Goal: Transaction & Acquisition: Purchase product/service

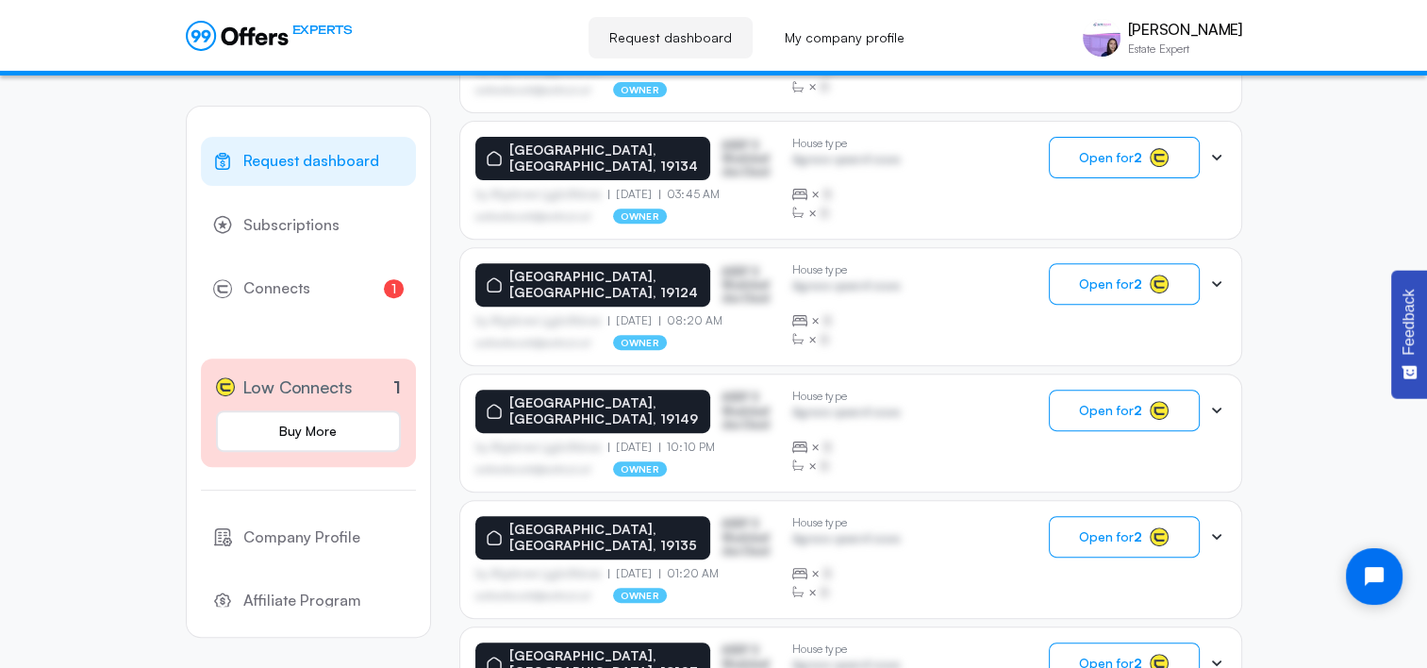
scroll to position [696, 0]
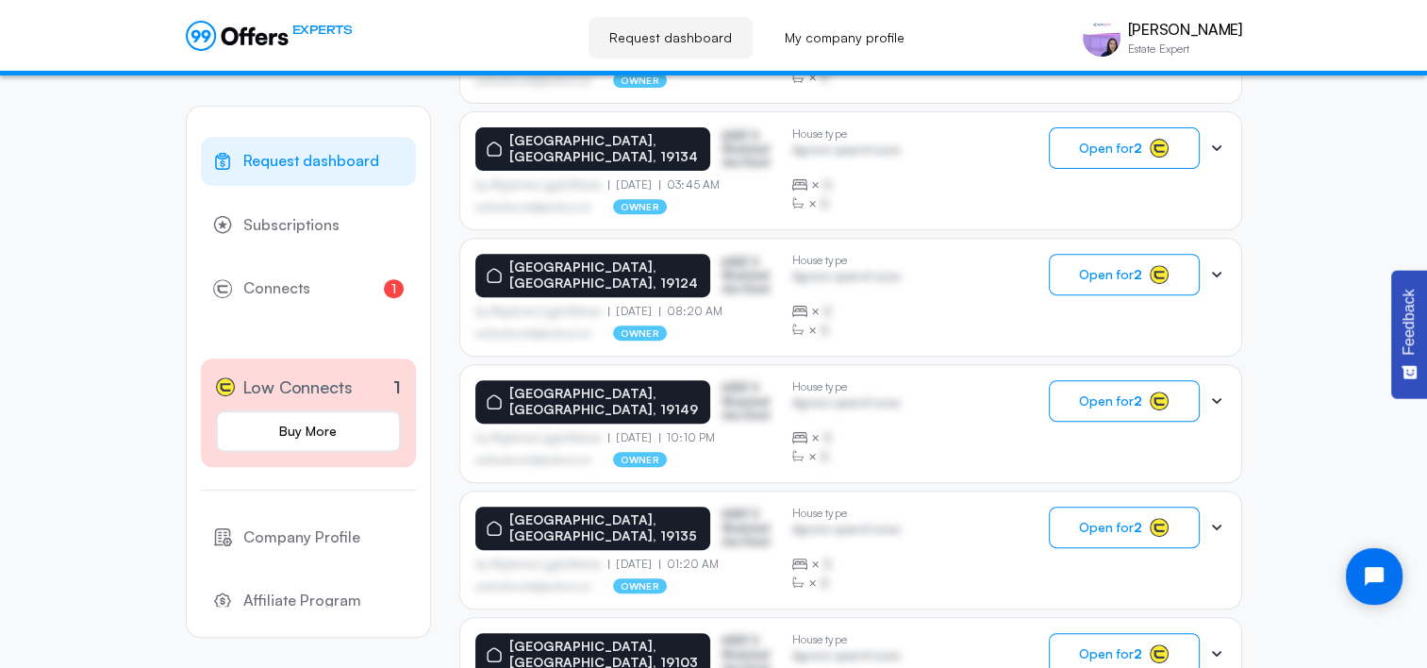
click at [609, 263] on p "[GEOGRAPHIC_DATA], [GEOGRAPHIC_DATA], 19124" at bounding box center [604, 275] width 190 height 32
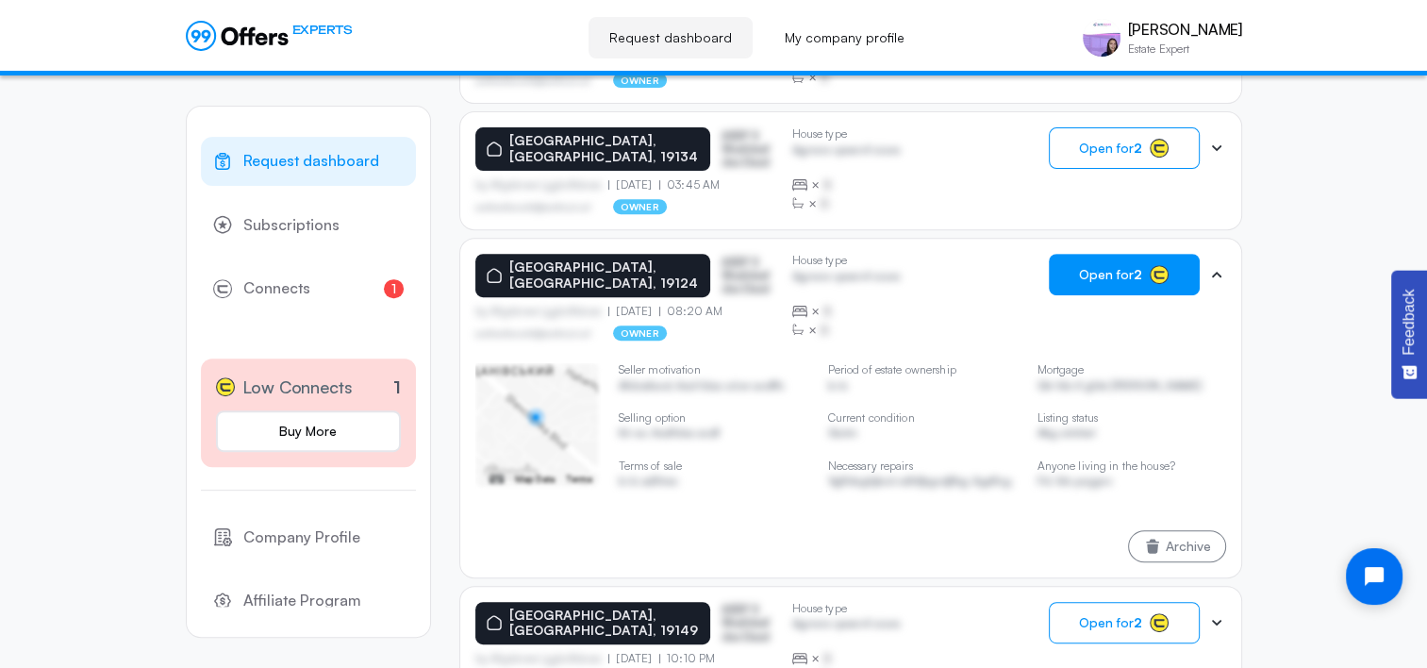
click at [1137, 268] on strong "2" at bounding box center [1138, 274] width 8 height 16
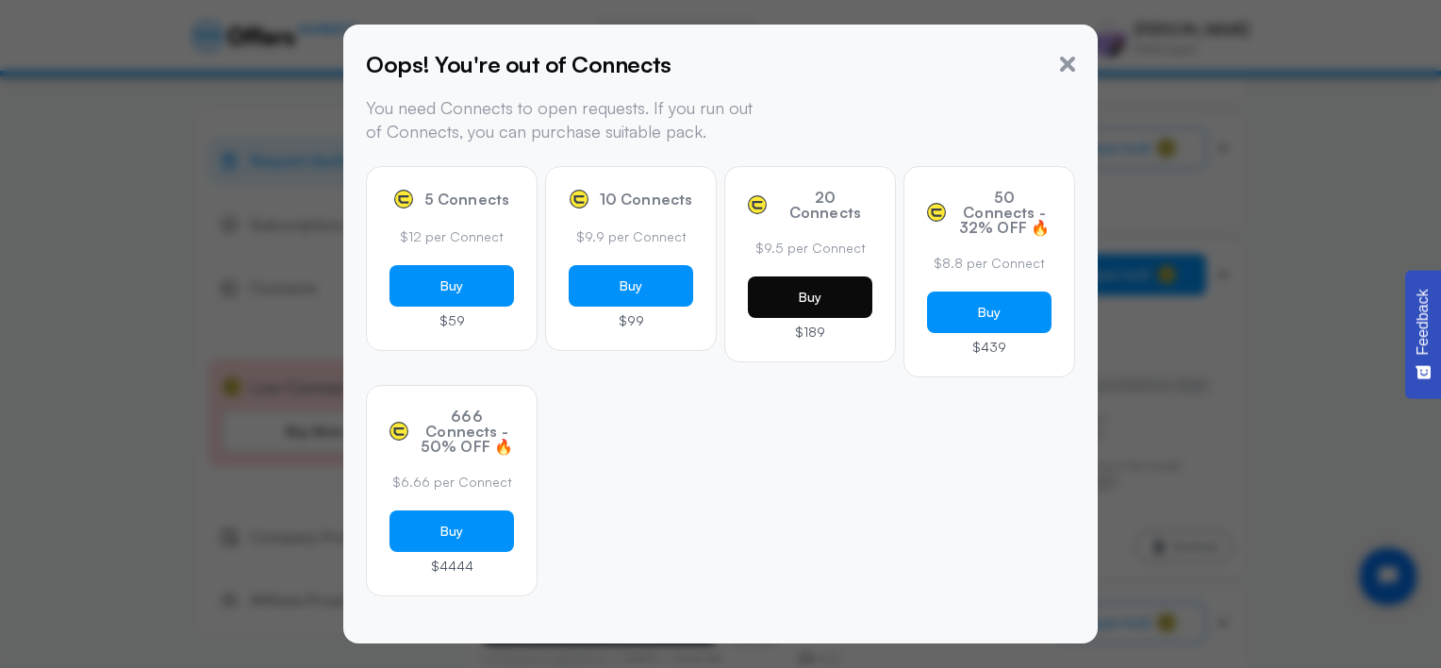
click at [828, 279] on button "Buy" at bounding box center [810, 296] width 124 height 41
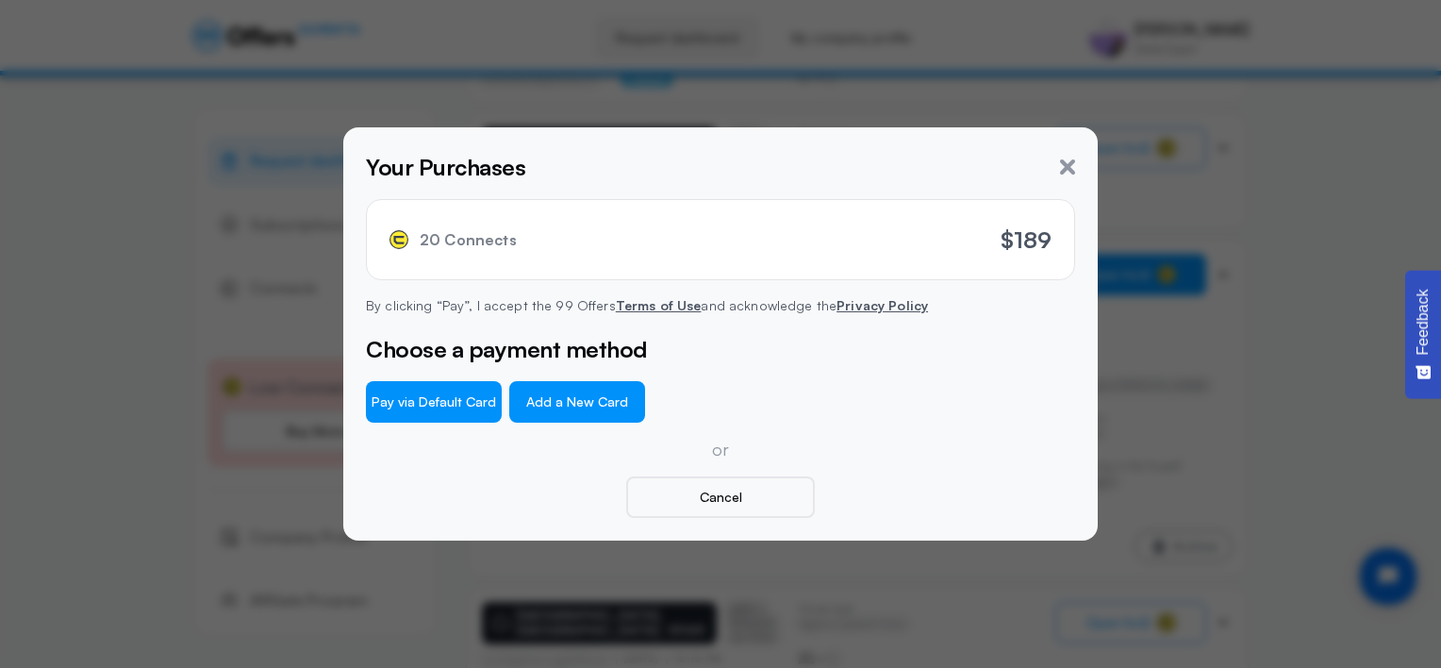
click at [586, 398] on button "Add a New Card" at bounding box center [577, 401] width 136 height 41
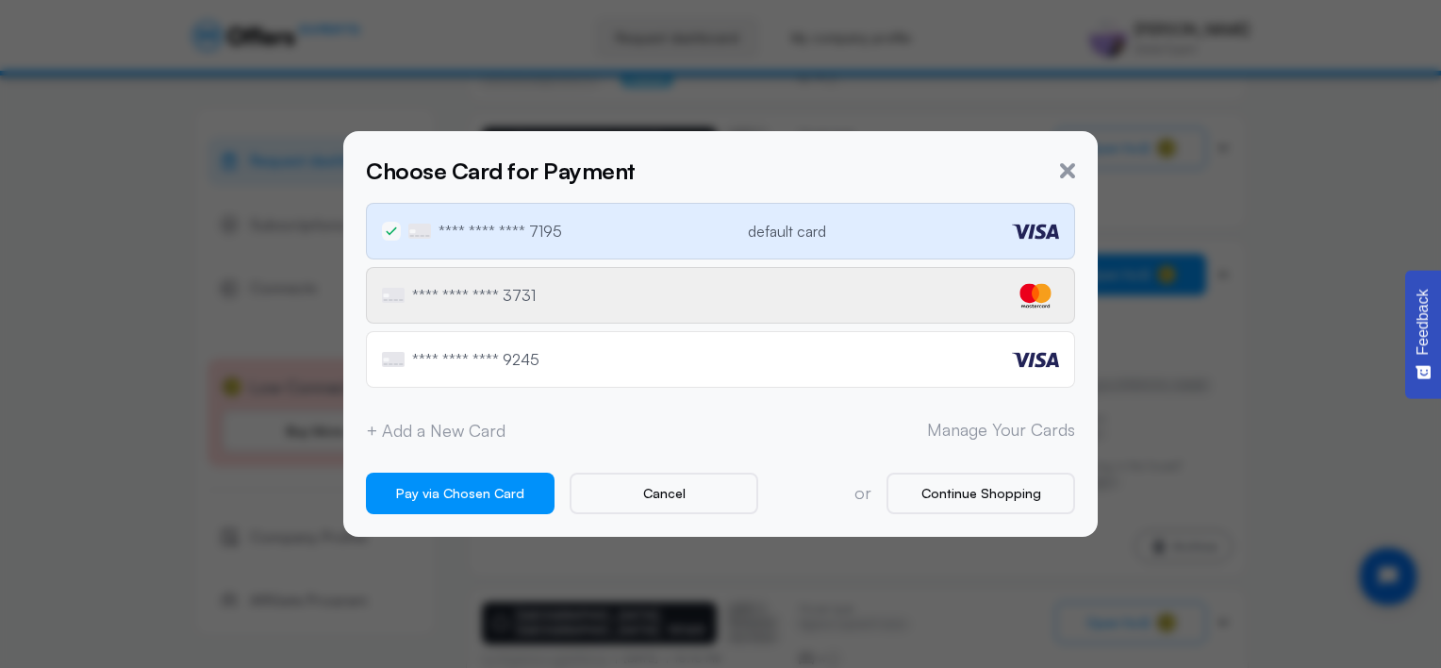
click at [573, 309] on div "**** **** **** 3731" at bounding box center [720, 295] width 709 height 57
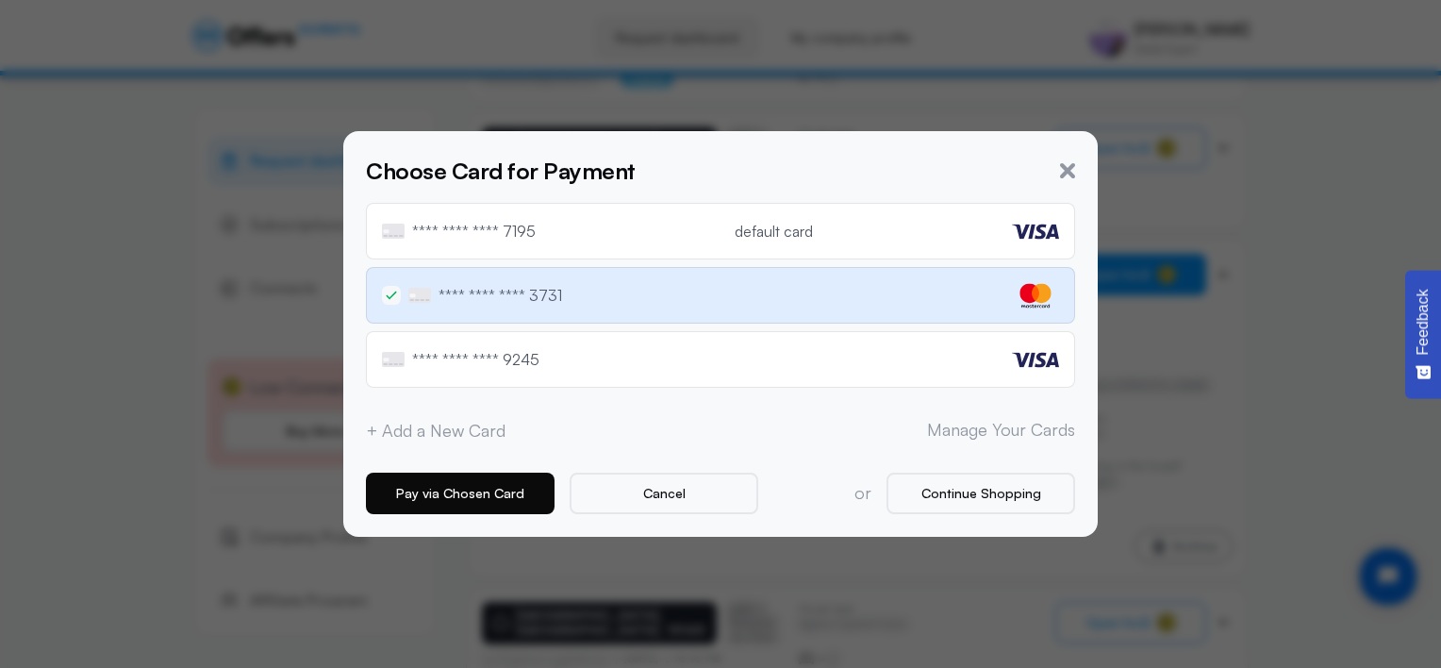
click at [454, 496] on button "Pay via Chosen Card" at bounding box center [460, 492] width 189 height 41
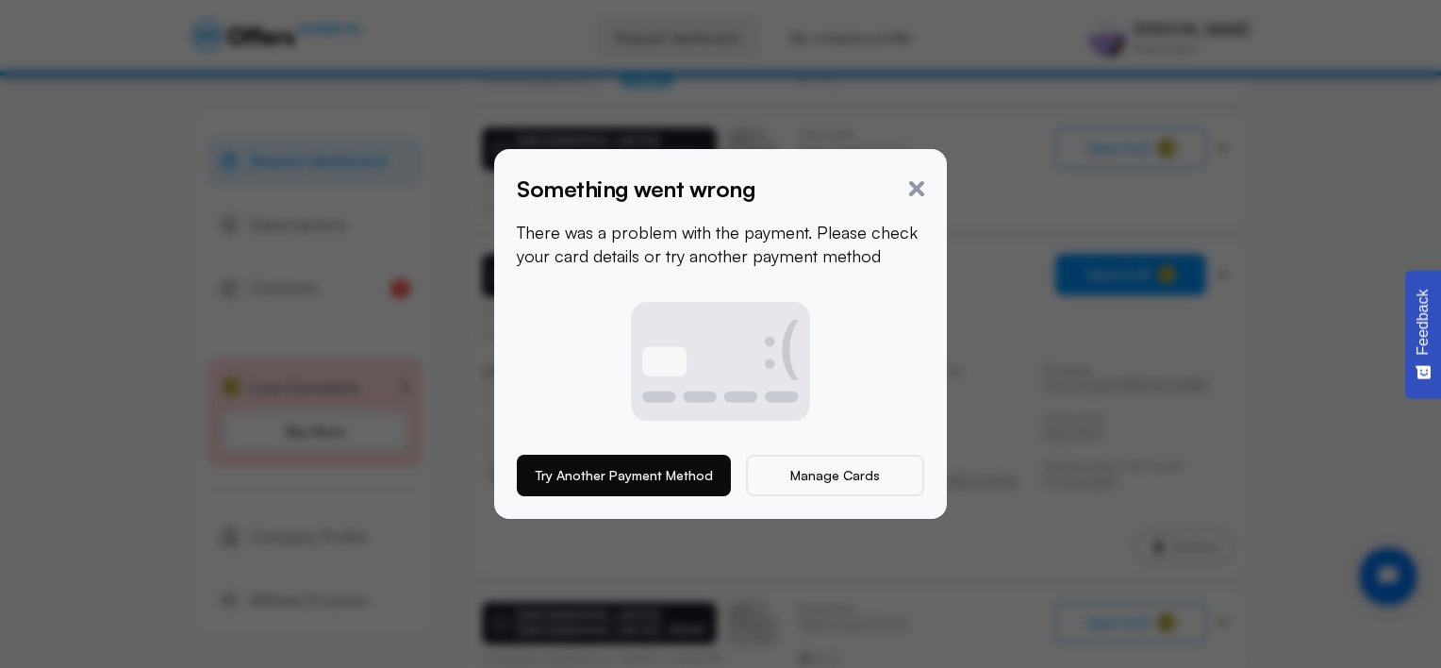
click at [577, 479] on button "Try Another Payment Method" at bounding box center [624, 475] width 214 height 41
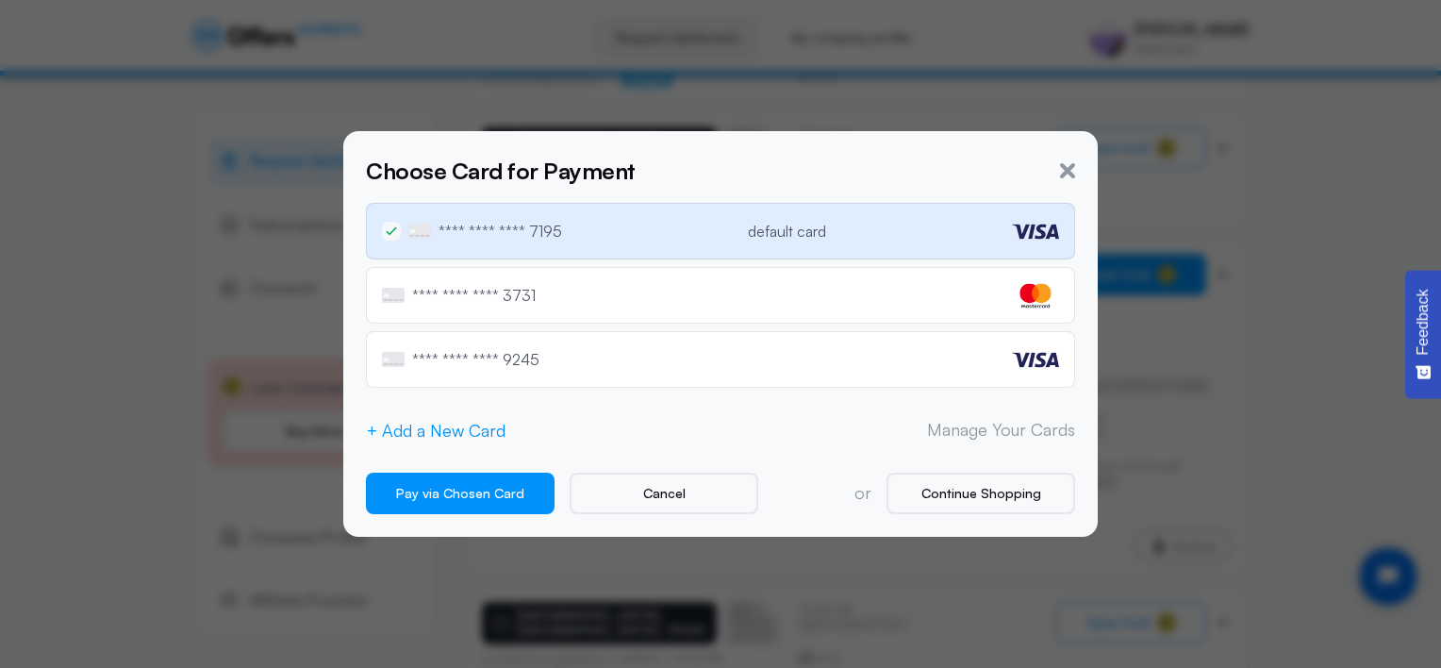
click at [480, 426] on button "+ Add a New Card" at bounding box center [436, 431] width 140 height 20
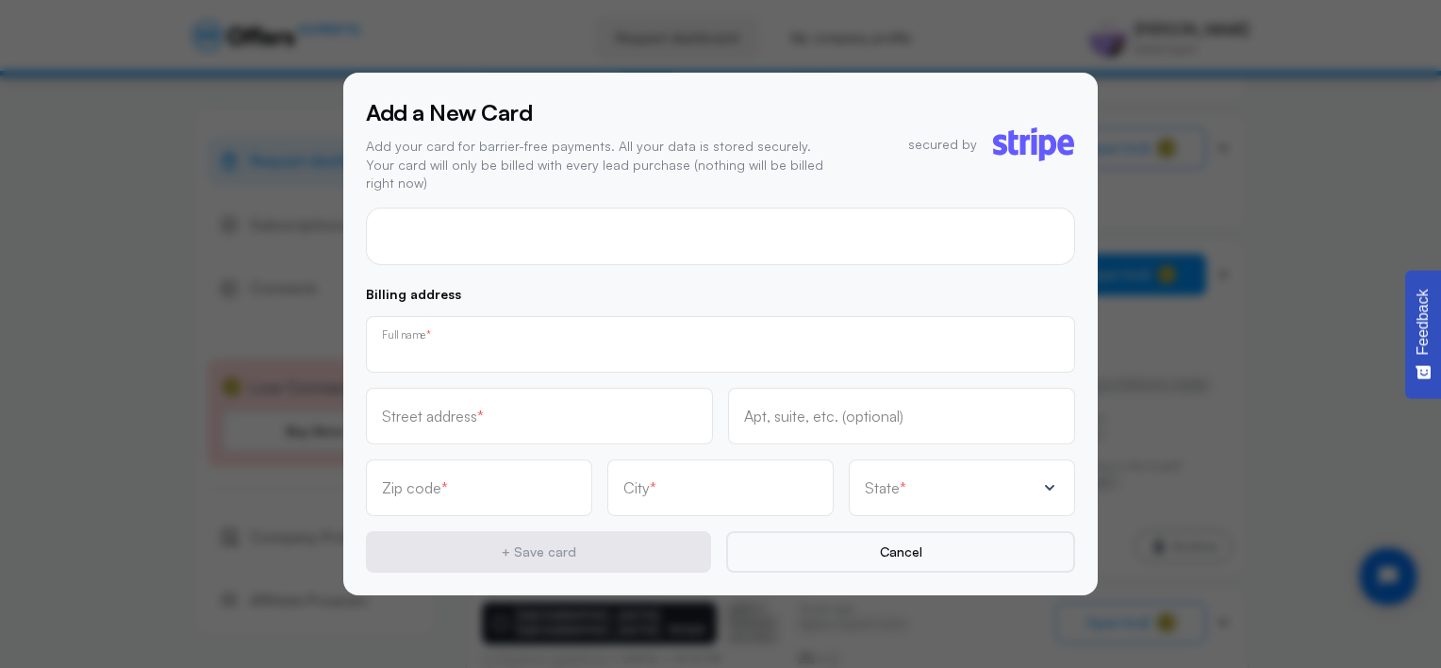
click at [517, 342] on input "text" at bounding box center [720, 350] width 677 height 21
type input "[PERSON_NAME]"
type input "1"
click at [504, 412] on input "text" at bounding box center [539, 422] width 315 height 21
type input "[STREET_ADDRESS]"
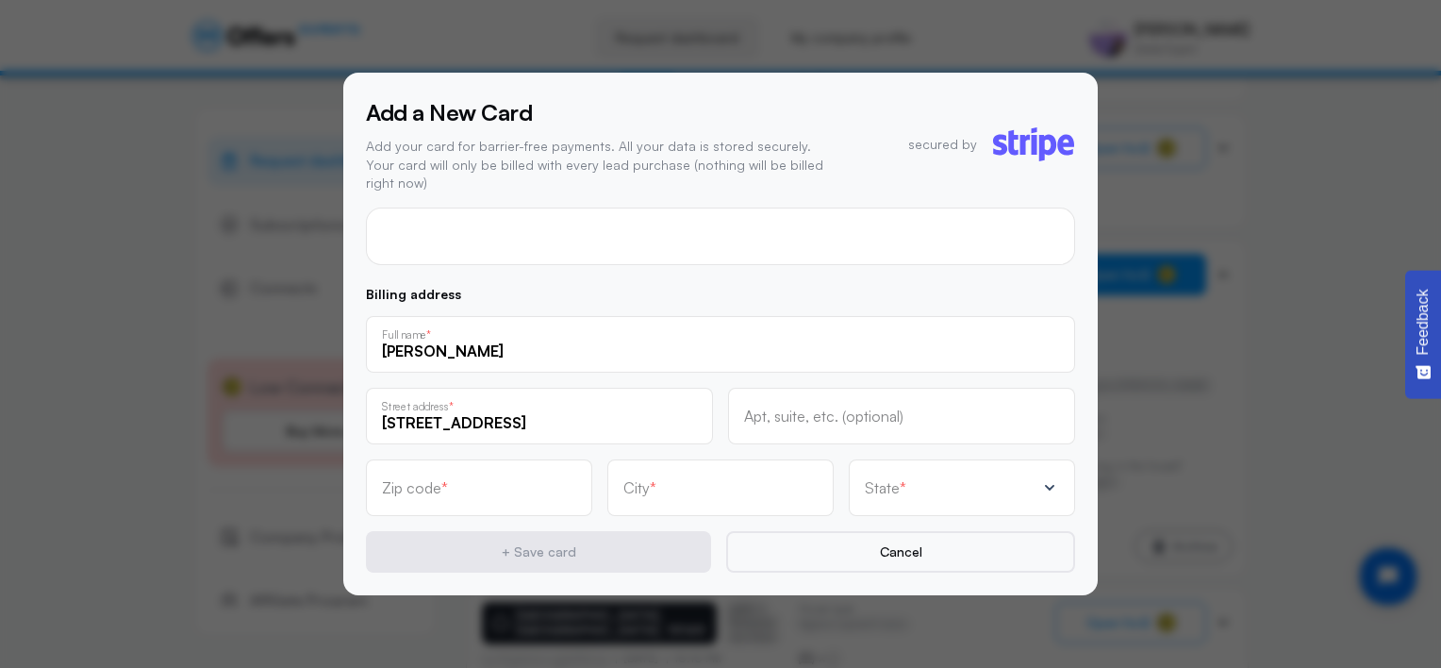
type input "19154"
type input "[GEOGRAPHIC_DATA]"
type input "[STREET_ADDRESS]"
click at [807, 412] on input "text" at bounding box center [901, 422] width 315 height 21
type input "305"
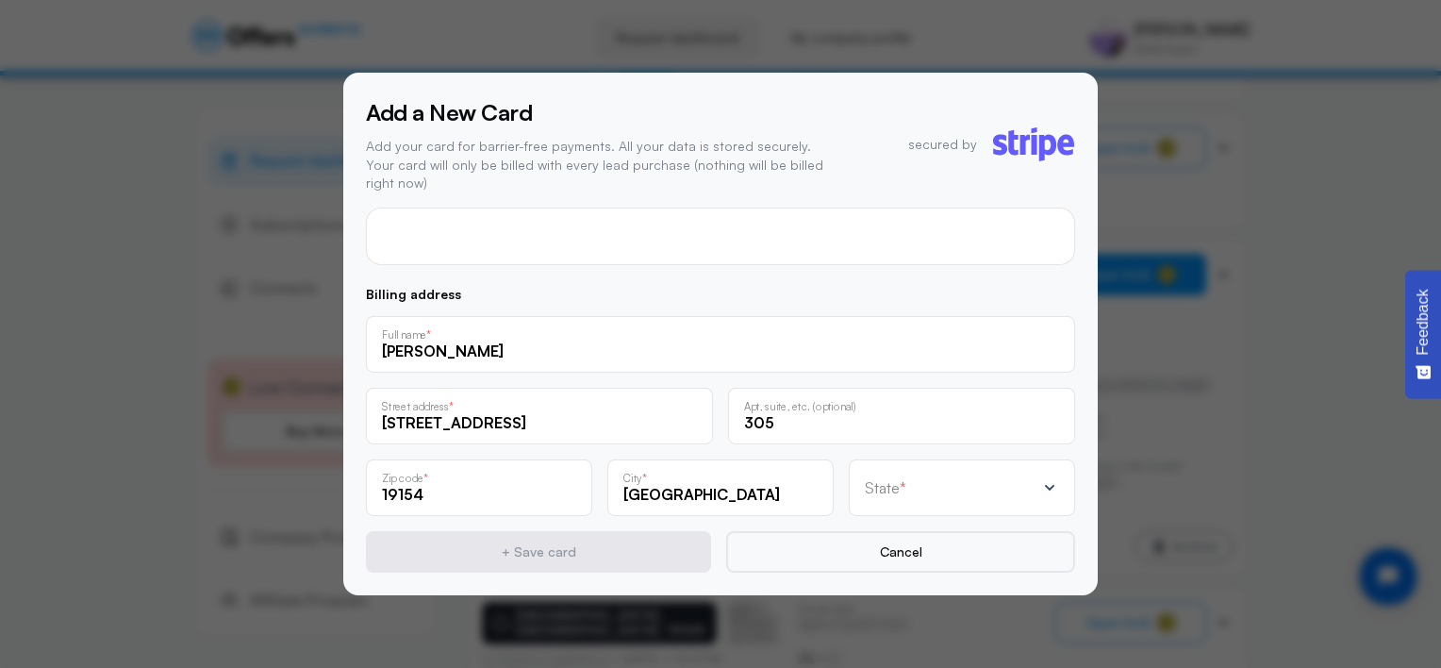
click at [966, 482] on div "State *" at bounding box center [950, 487] width 171 height 19
click at [1056, 426] on ul "[US_STATE] [US_STATE] [US_STATE] [US_STATE] [US_STATE] [US_STATE] [US_STATE] [U…" at bounding box center [962, 368] width 194 height 152
drag, startPoint x: 1056, startPoint y: 392, endPoint x: 1051, endPoint y: 415, distance: 23.3
click at [1051, 415] on ul "[US_STATE] [US_STATE] [US_STATE] [US_STATE] [US_STATE] [US_STATE] [US_STATE] [U…" at bounding box center [962, 368] width 194 height 152
drag, startPoint x: 1051, startPoint y: 415, endPoint x: 951, endPoint y: 476, distance: 117.3
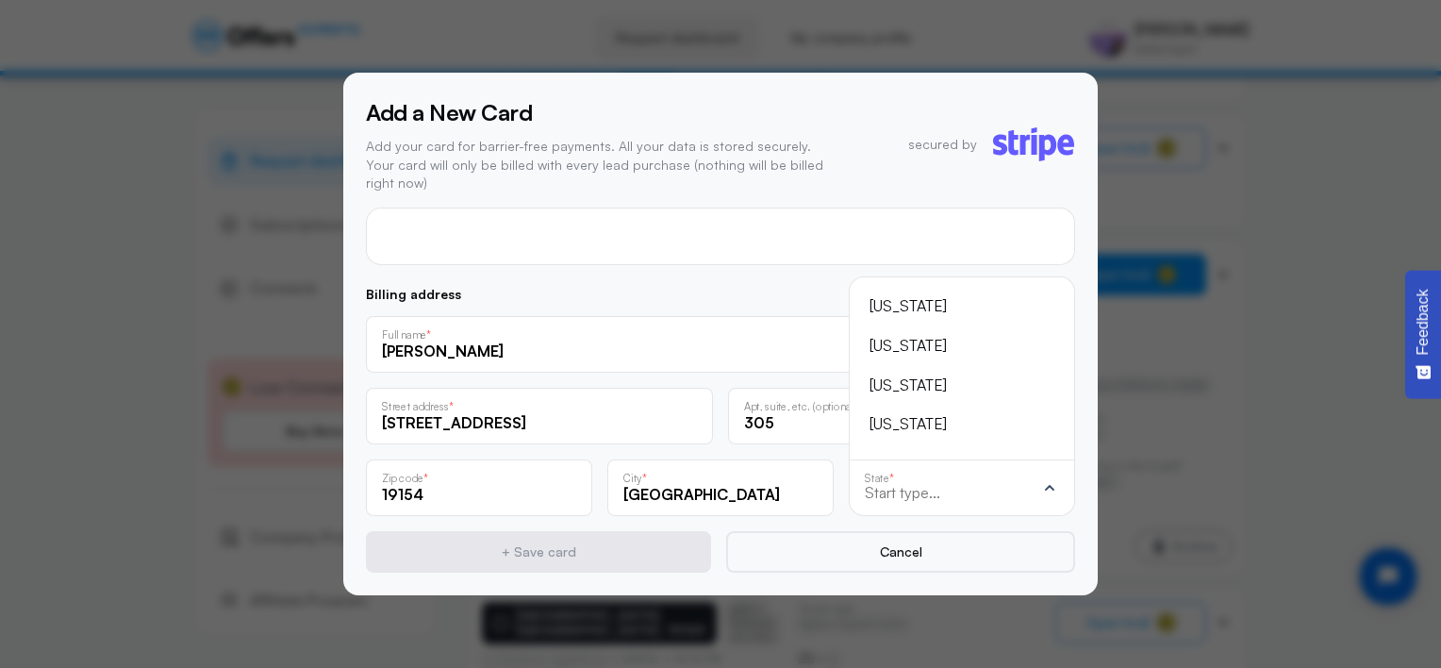
click at [951, 484] on input "text" at bounding box center [950, 492] width 171 height 17
type input "P"
click at [943, 412] on div "[US_STATE]" at bounding box center [951, 424] width 162 height 25
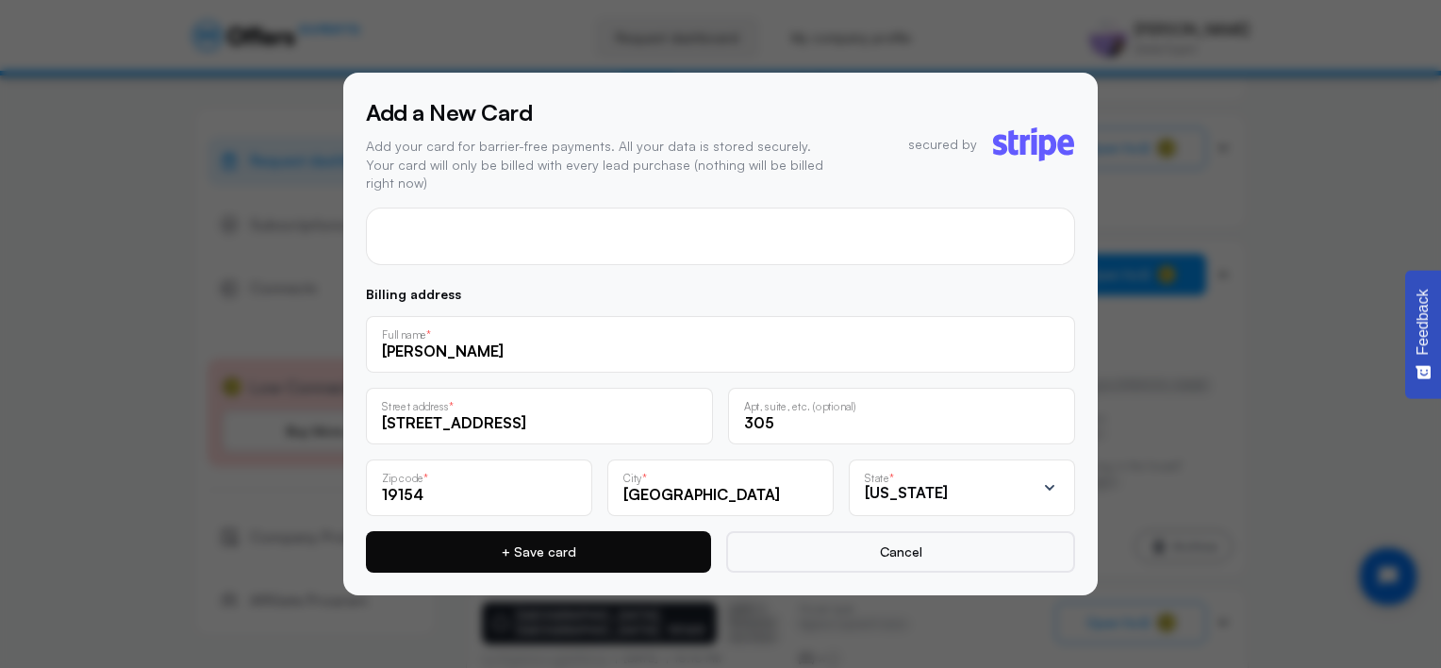
click at [634, 552] on button "+ Save card" at bounding box center [538, 551] width 345 height 41
click at [555, 536] on button "+ Save card" at bounding box center [538, 551] width 345 height 41
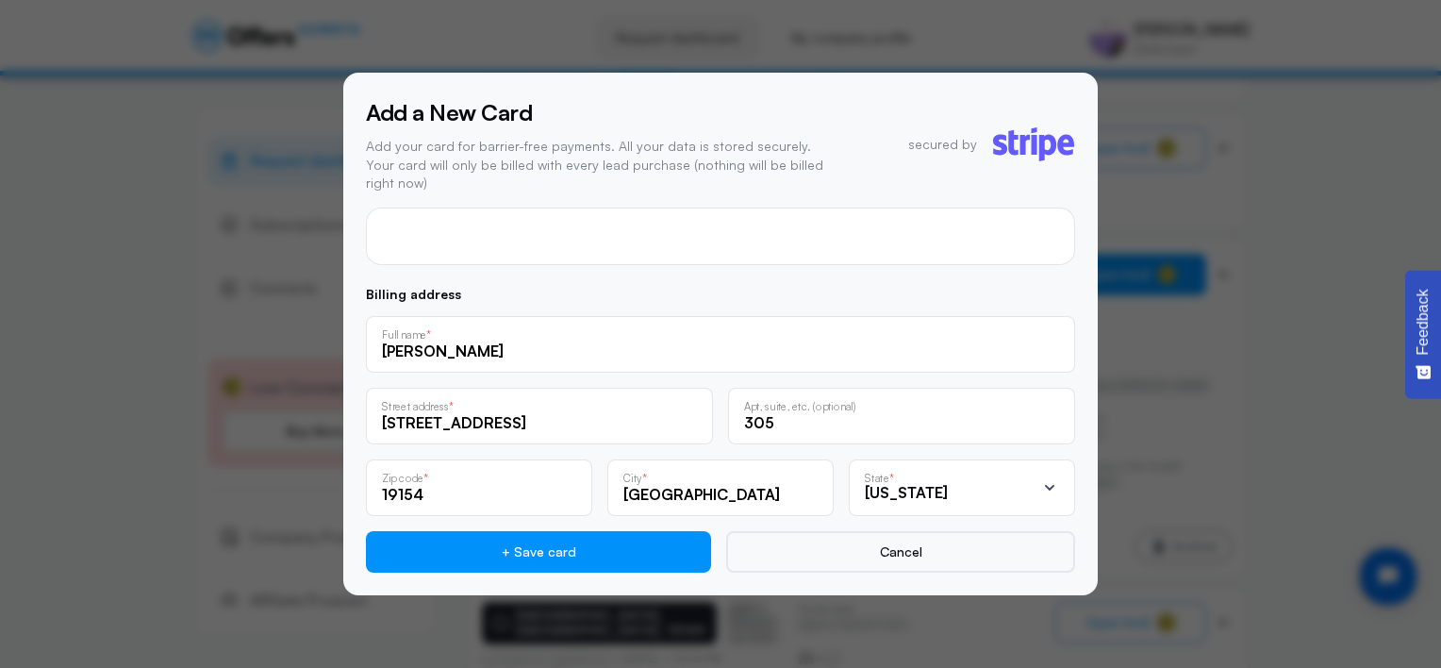
click at [532, 421] on input "[STREET_ADDRESS]" at bounding box center [539, 422] width 315 height 21
type input "1"
type input "[STREET_ADDRESS]"
click at [825, 622] on div at bounding box center [720, 334] width 1441 height 668
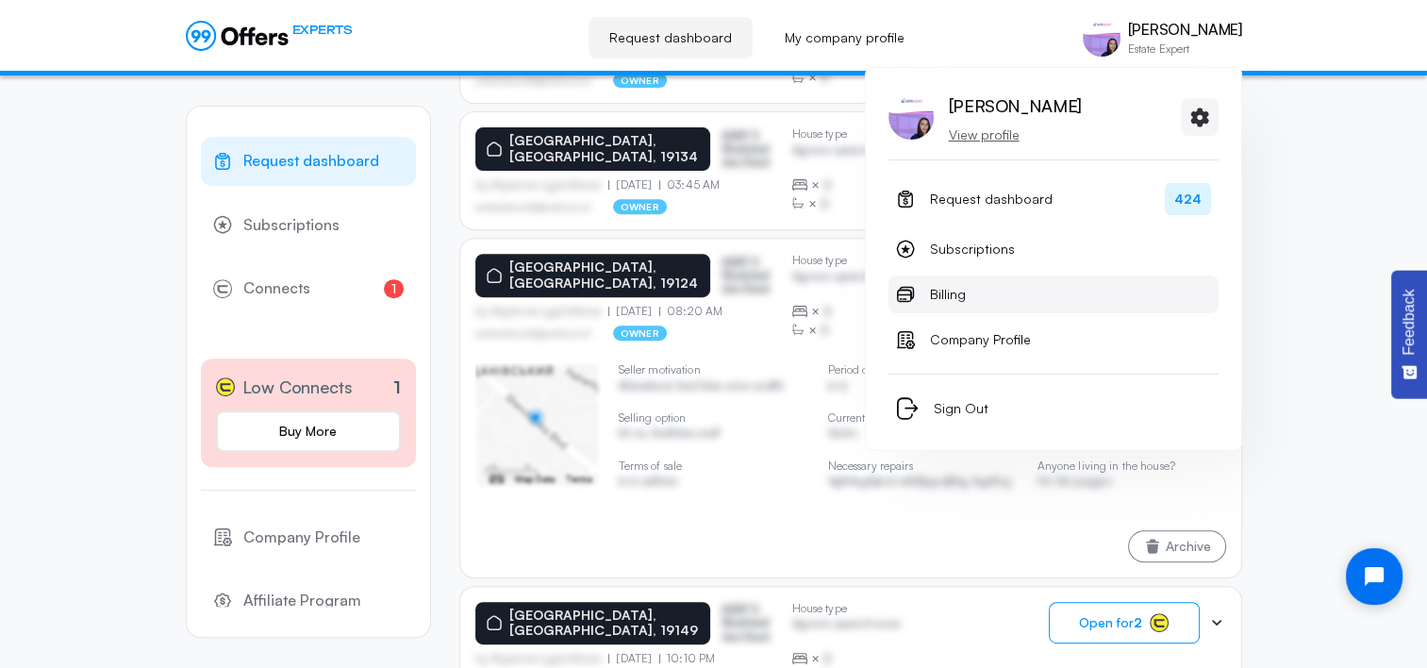
click at [956, 291] on span "Billing" at bounding box center [948, 294] width 36 height 23
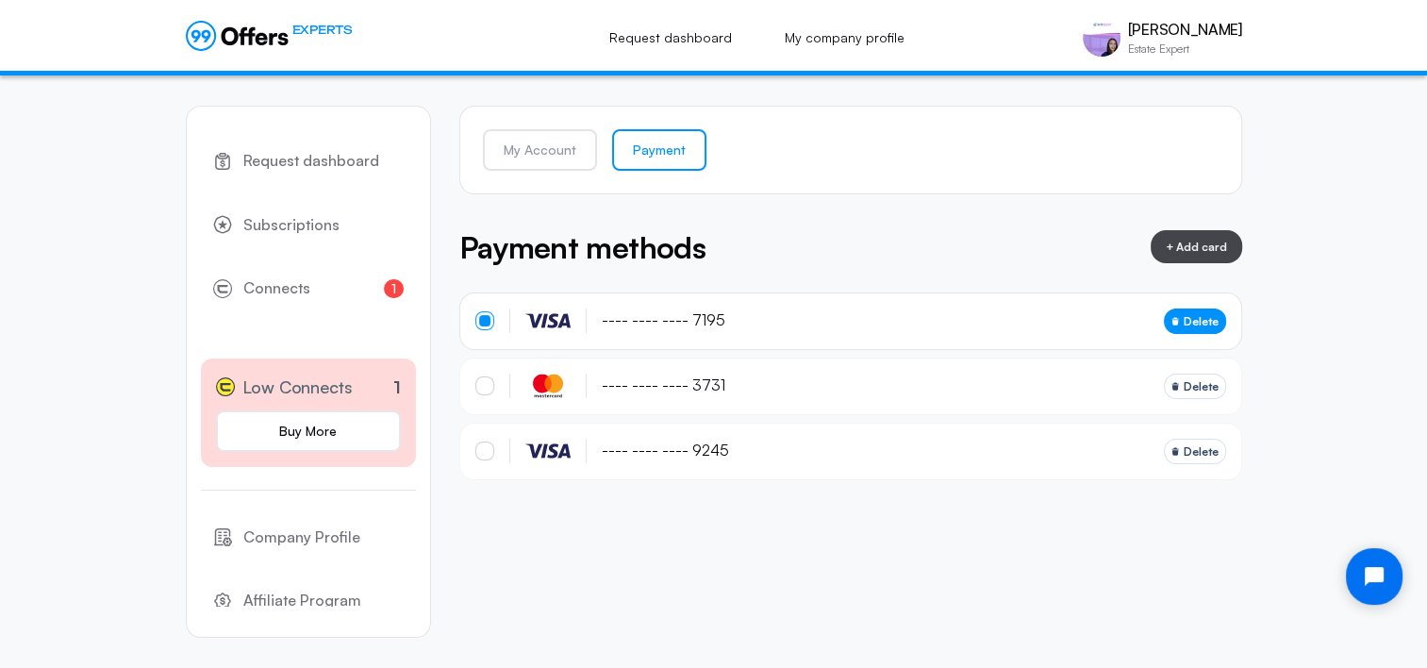
click at [1193, 318] on span "Delete" at bounding box center [1201, 321] width 35 height 18
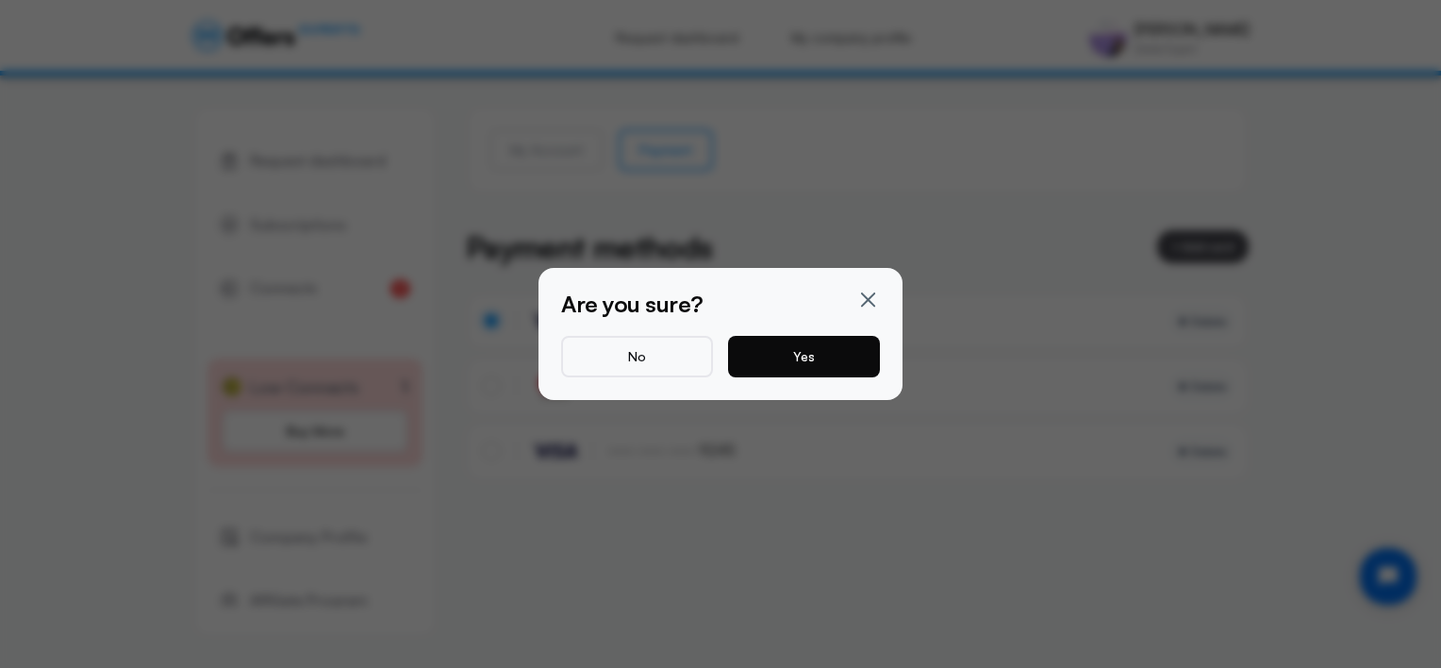
click at [797, 353] on button "Yes" at bounding box center [804, 356] width 152 height 41
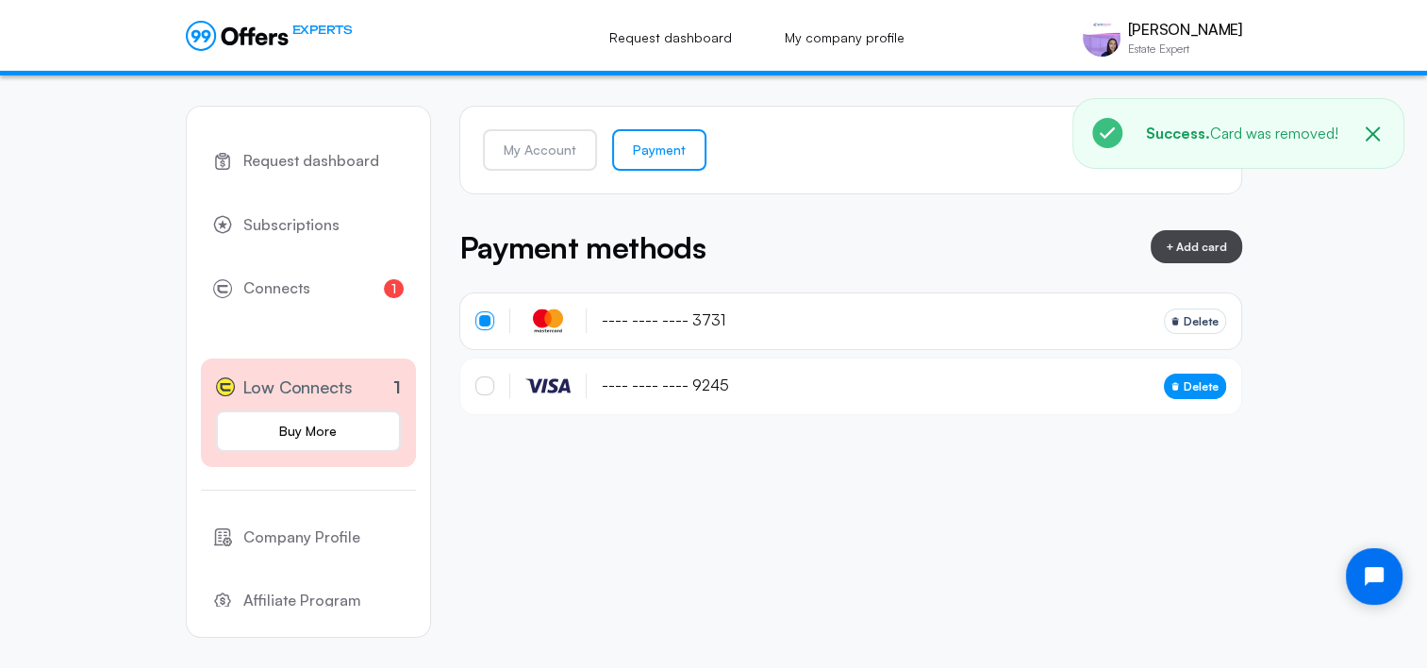
click at [1181, 386] on button "Delete" at bounding box center [1195, 385] width 62 height 25
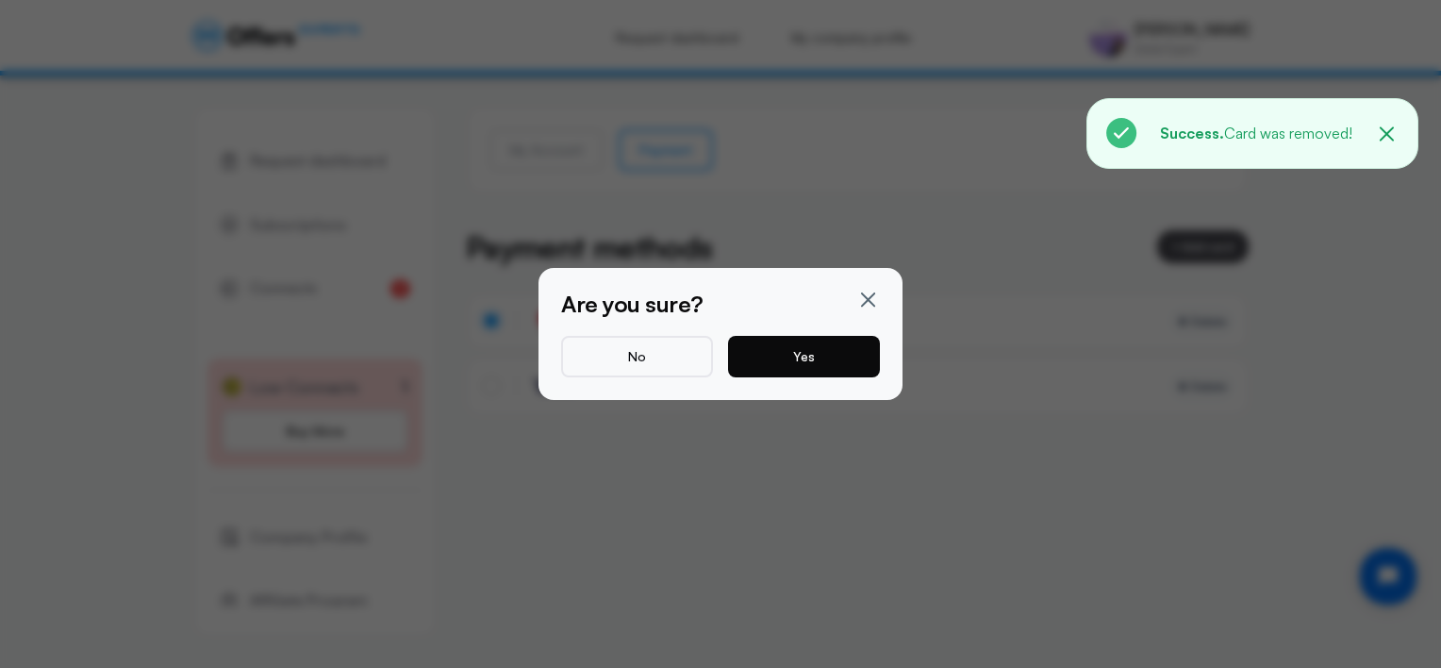
click at [779, 359] on button "Yes" at bounding box center [804, 356] width 152 height 41
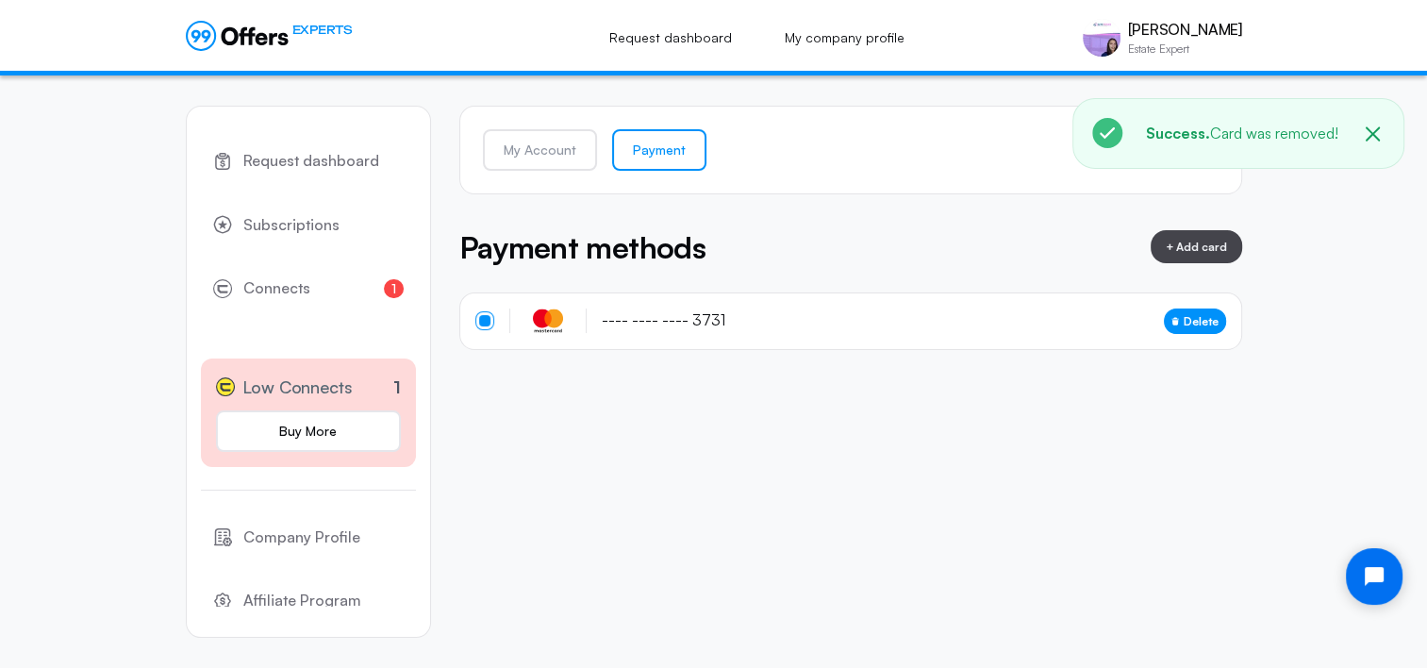
click at [1191, 324] on span "Delete" at bounding box center [1201, 321] width 35 height 18
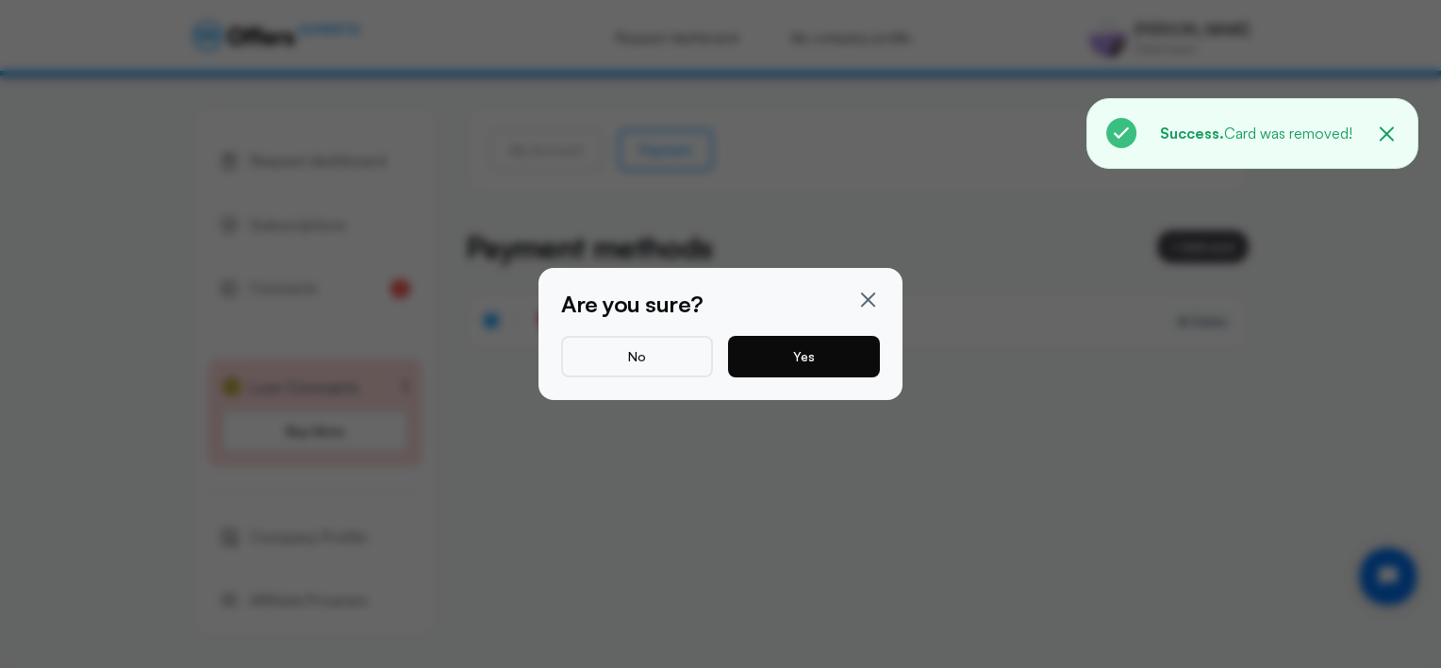
click at [773, 358] on button "Yes" at bounding box center [804, 356] width 152 height 41
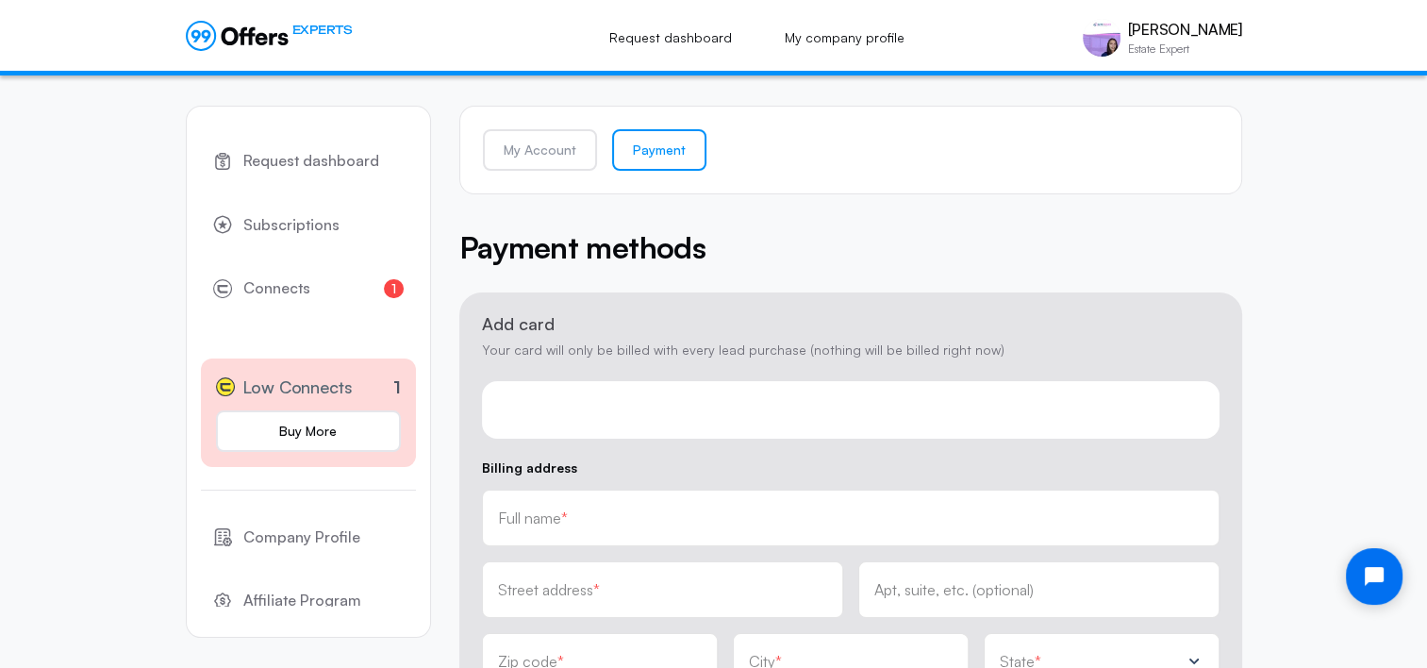
click at [1119, 524] on input "text" at bounding box center [850, 517] width 705 height 21
type input "[PERSON_NAME]"
type input "4"
click at [711, 587] on input "text" at bounding box center [662, 596] width 329 height 21
type input "[STREET_ADDRESS]"
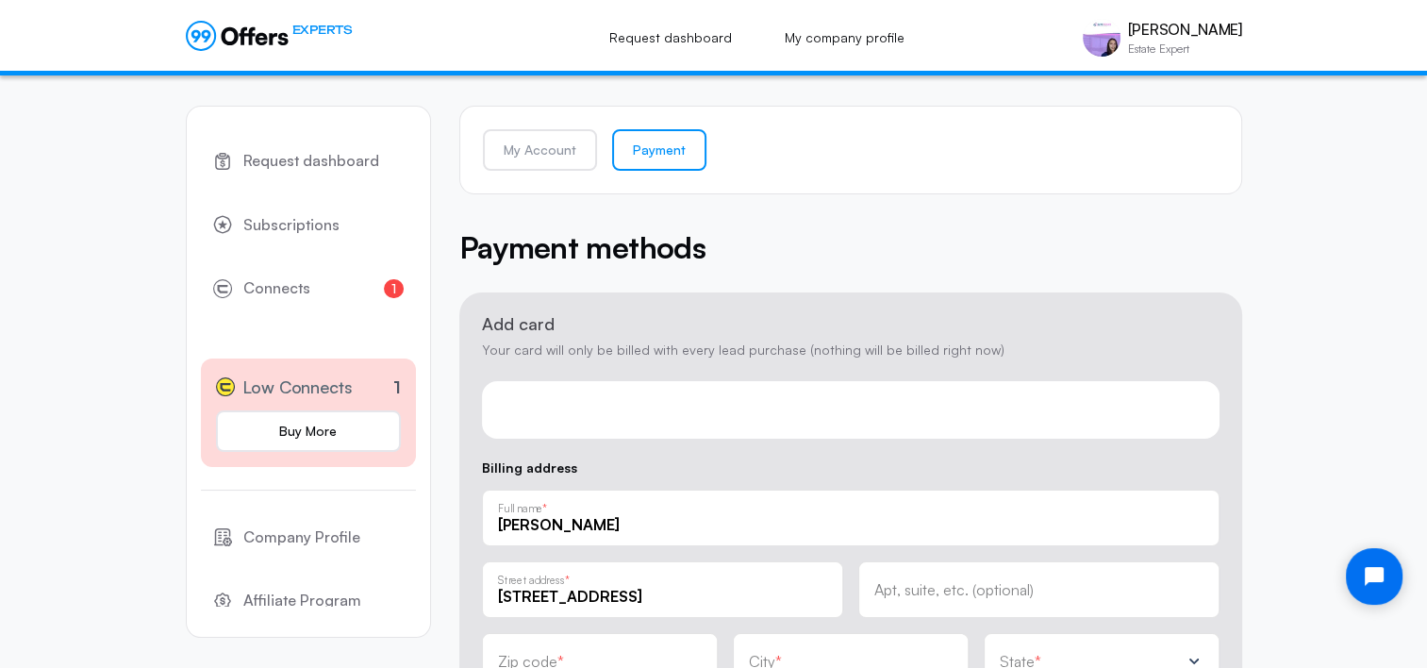
type input "19154"
type input "[GEOGRAPHIC_DATA]"
type input "[STREET_ADDRESS]"
click at [917, 599] on div "Apt, suite, etc. (optional)" at bounding box center [1038, 589] width 361 height 57
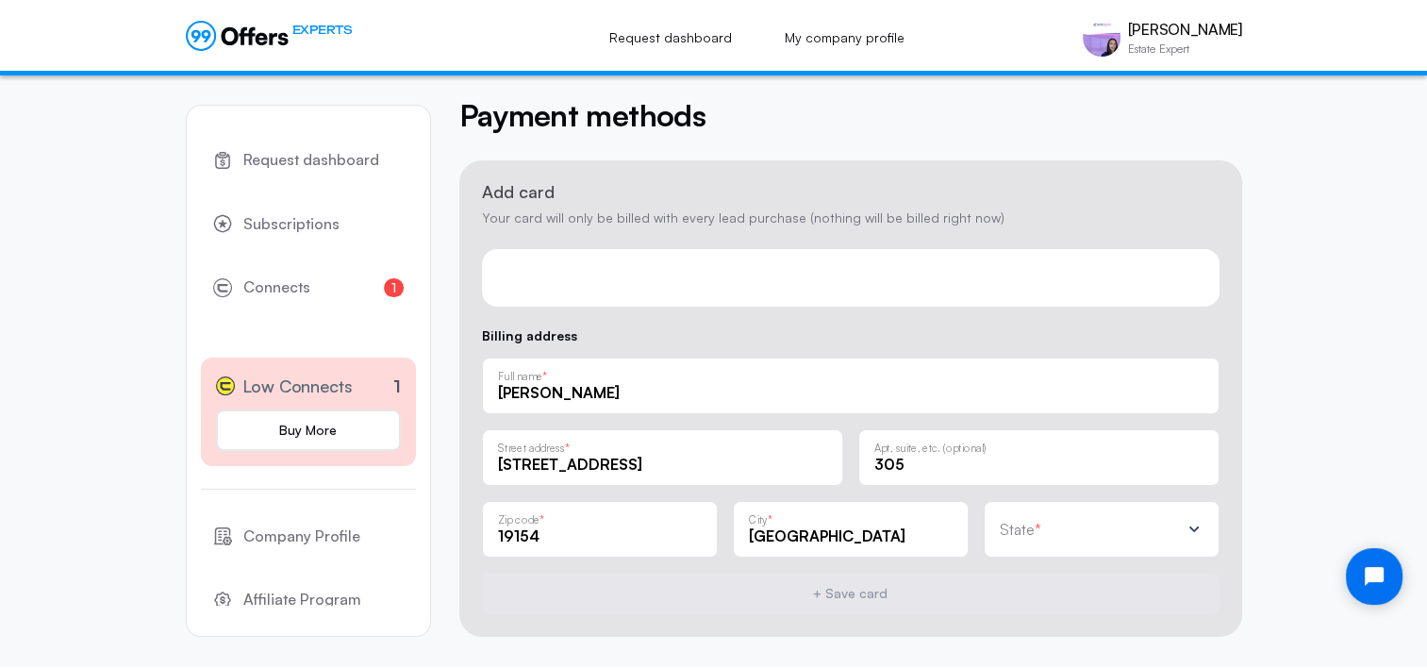
scroll to position [148, 0]
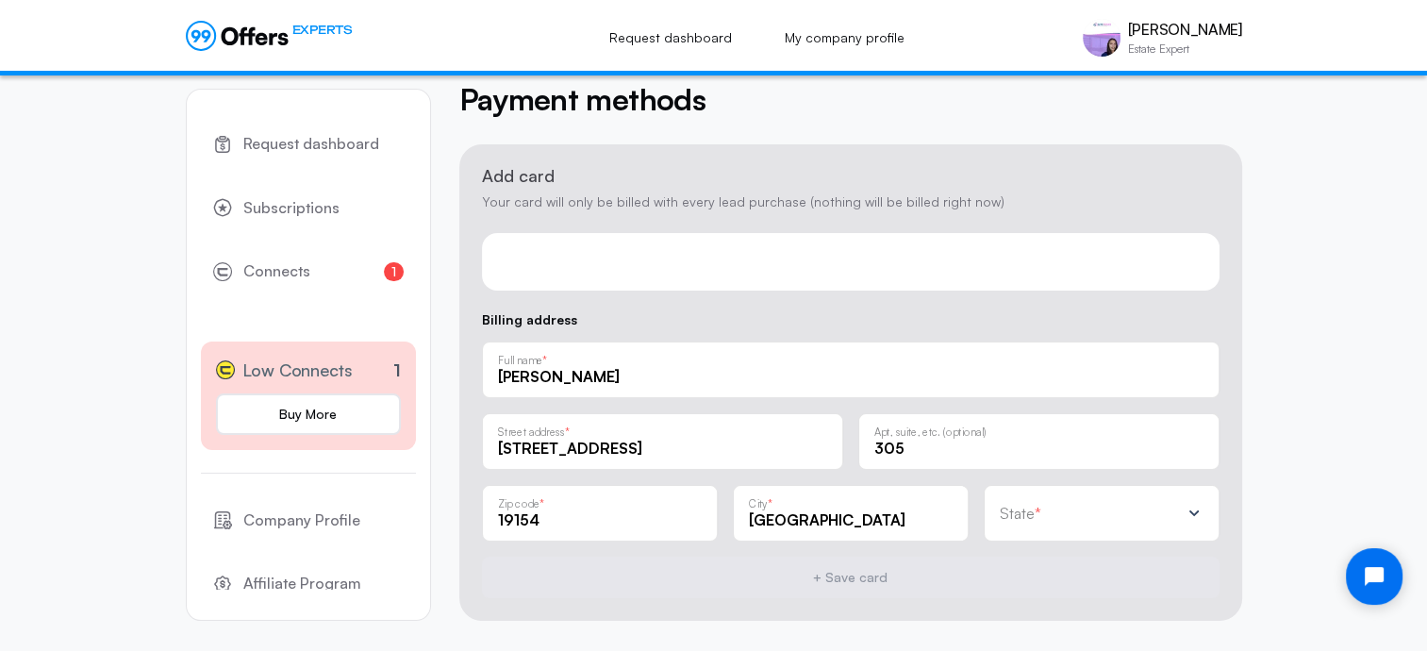
type input "305"
click at [1135, 524] on div "State *" at bounding box center [1102, 513] width 236 height 57
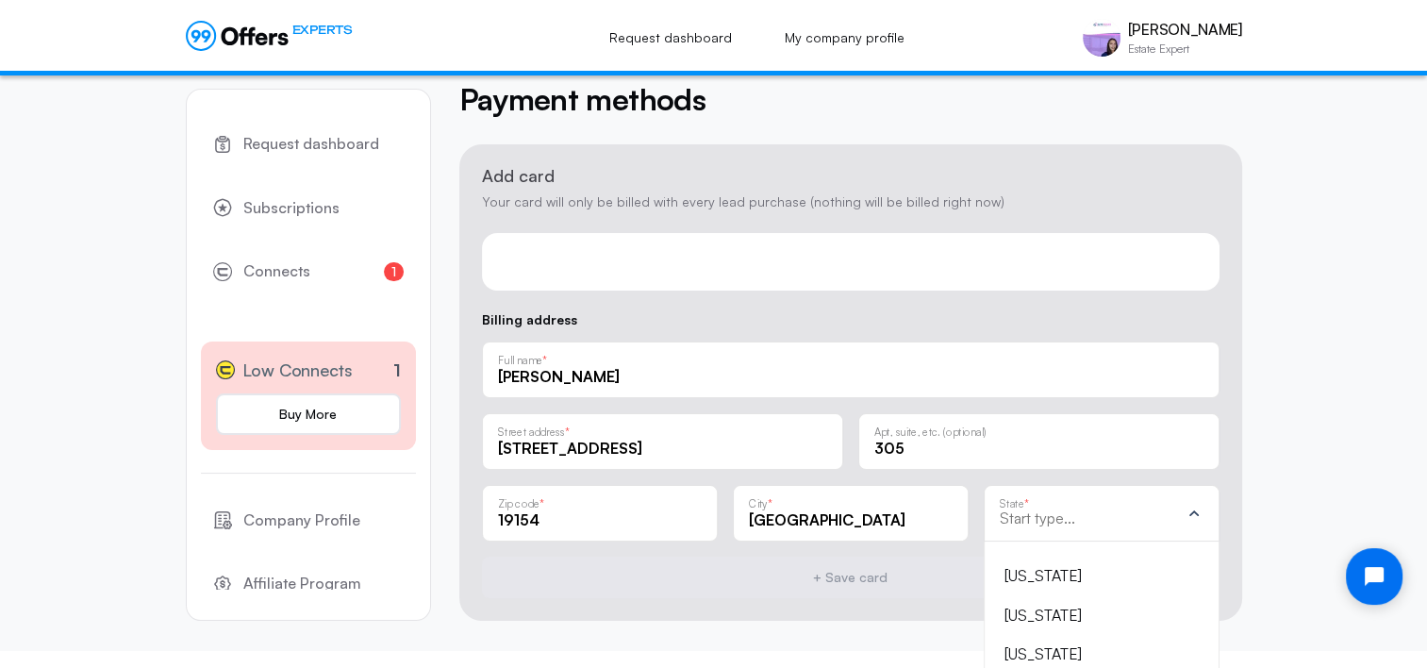
click at [1135, 524] on div at bounding box center [1090, 518] width 180 height 19
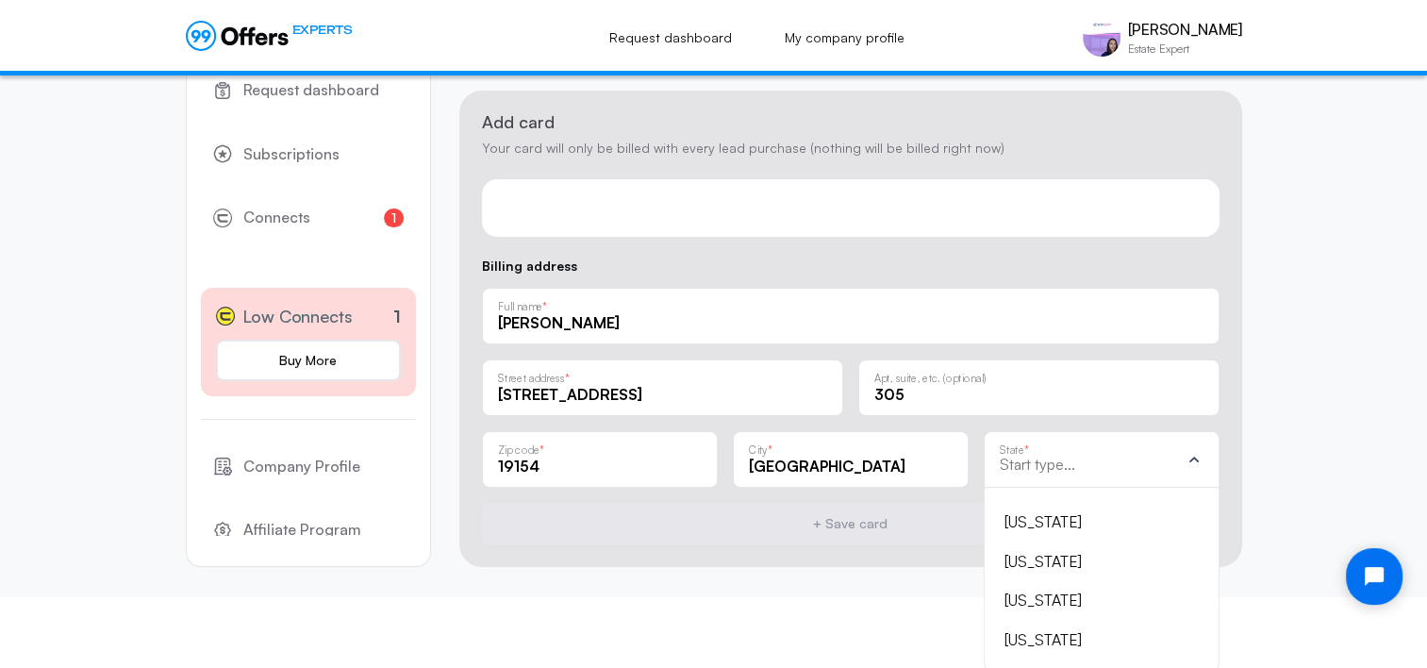
scroll to position [203, 0]
drag, startPoint x: 1433, startPoint y: 487, endPoint x: 28, endPoint y: 53, distance: 1470.6
drag, startPoint x: 1198, startPoint y: 505, endPoint x: 1189, endPoint y: 586, distance: 81.5
click at [1189, 586] on ul "[US_STATE] [US_STATE] [US_STATE] [US_STATE] [US_STATE] [US_STATE] [US_STATE] [U…" at bounding box center [1102, 578] width 204 height 152
drag, startPoint x: 1189, startPoint y: 586, endPoint x: 1100, endPoint y: 449, distance: 163.5
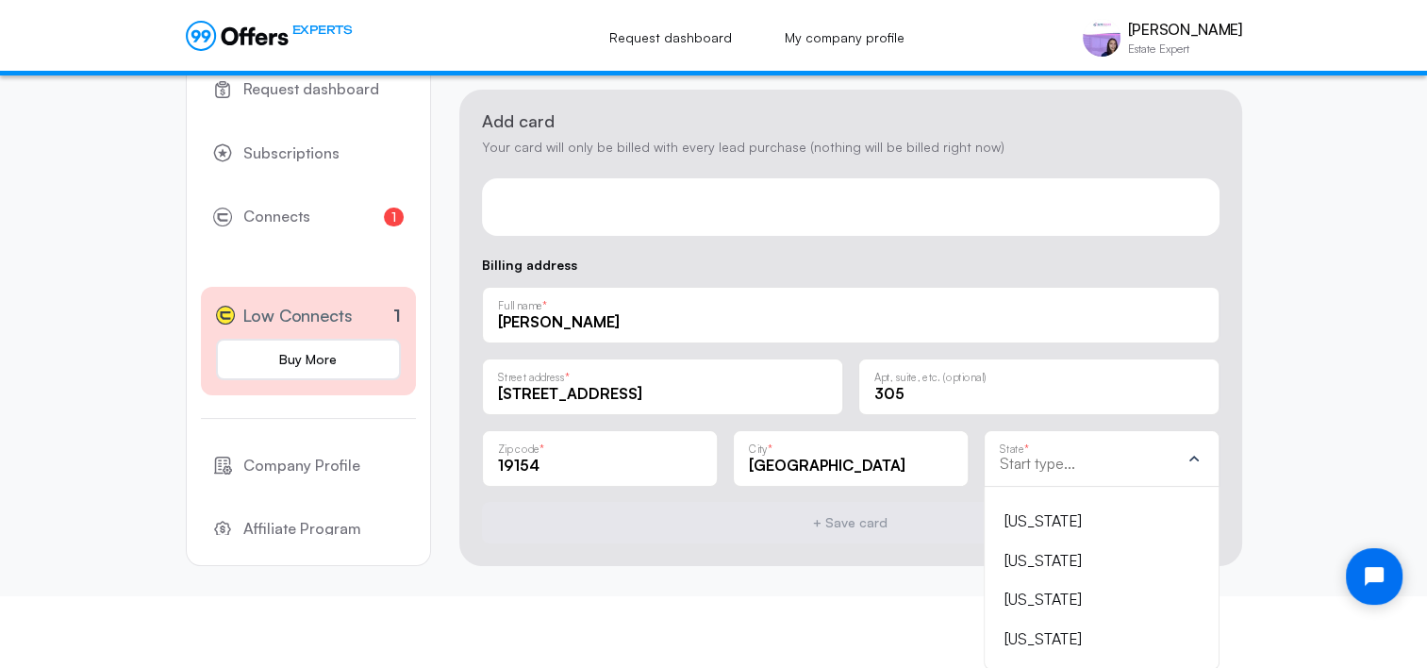
click at [1100, 449] on div "State *" at bounding box center [1063, 448] width 126 height 13
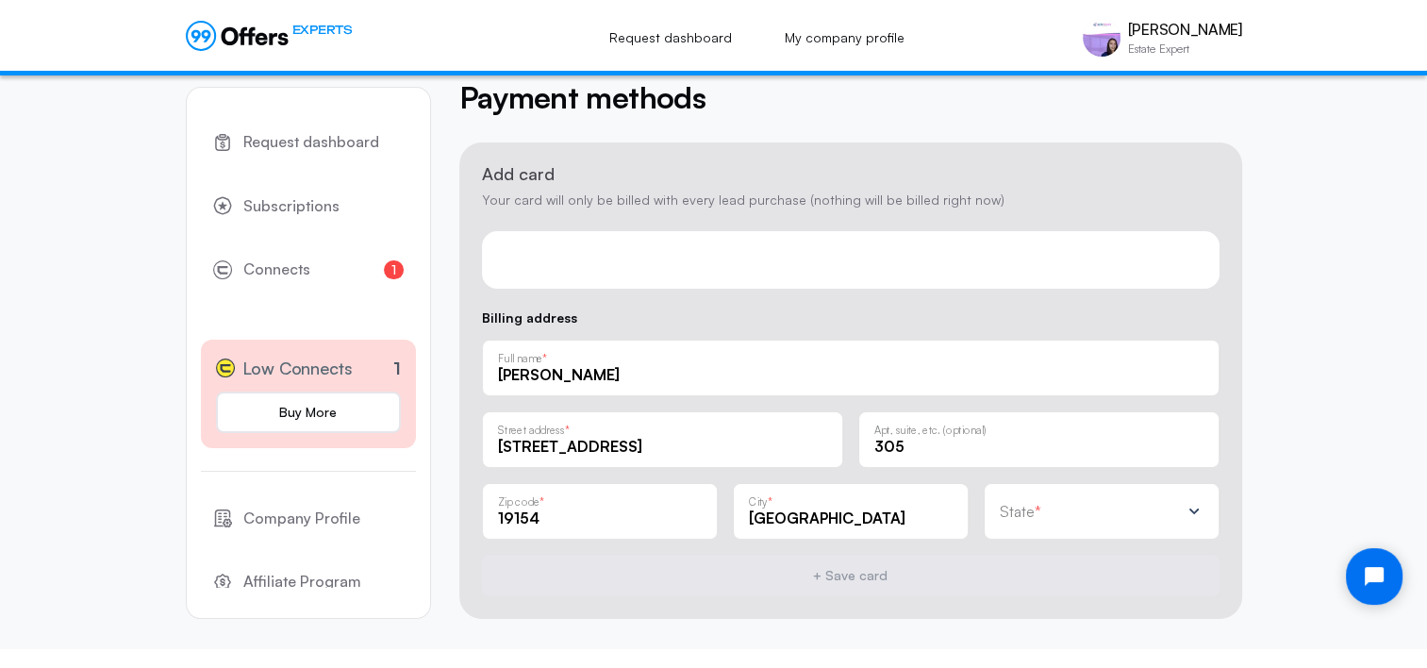
scroll to position [148, 0]
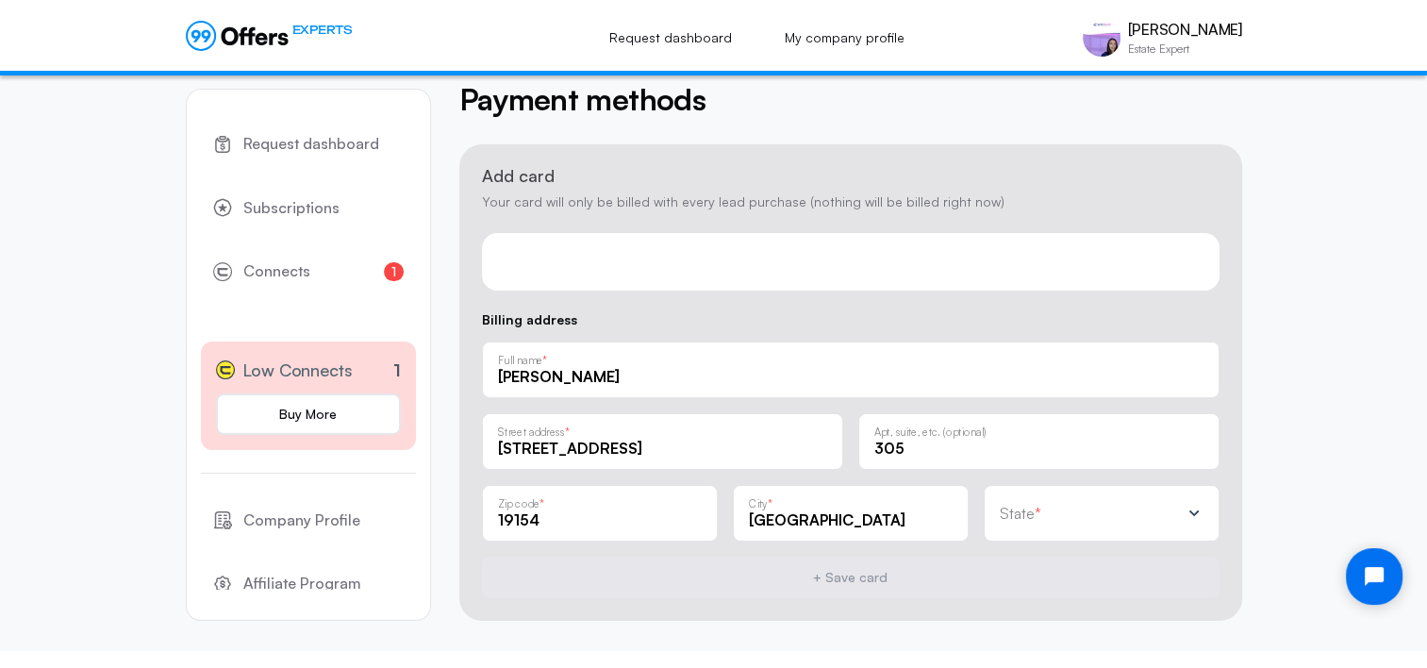
click at [1099, 507] on div "State *" at bounding box center [1090, 513] width 180 height 19
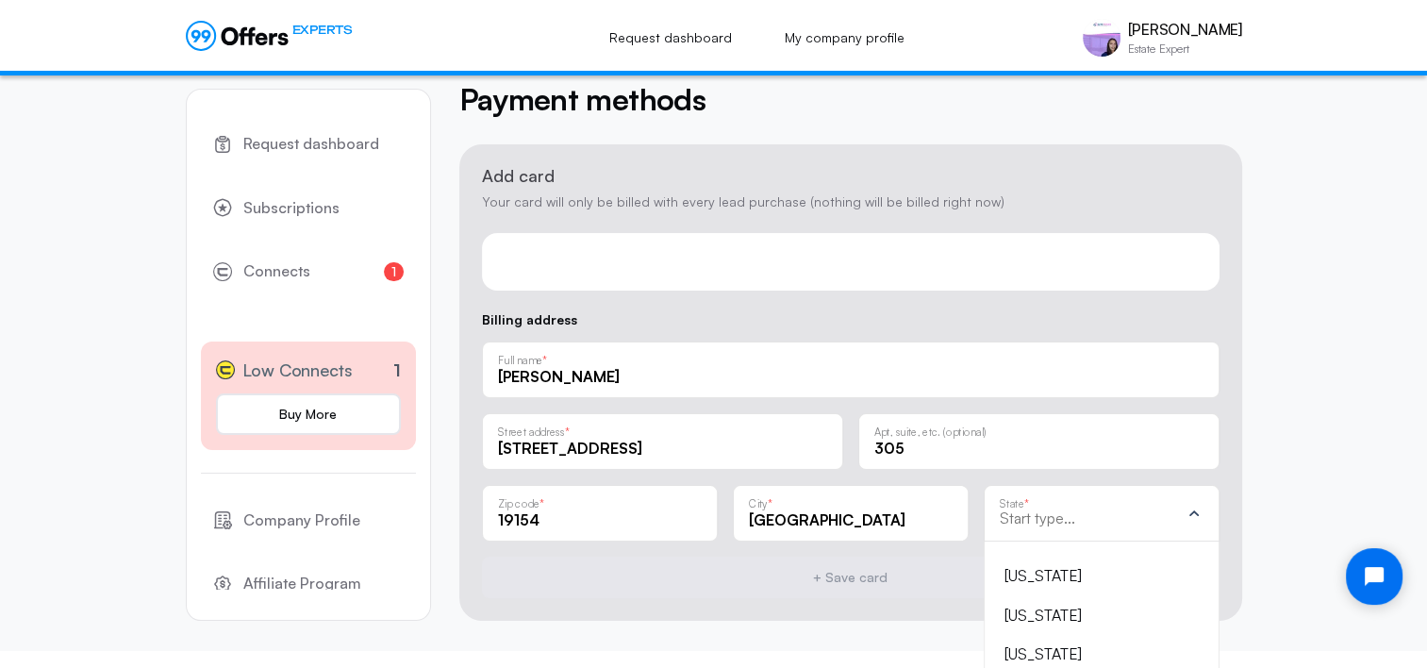
scroll to position [203, 0]
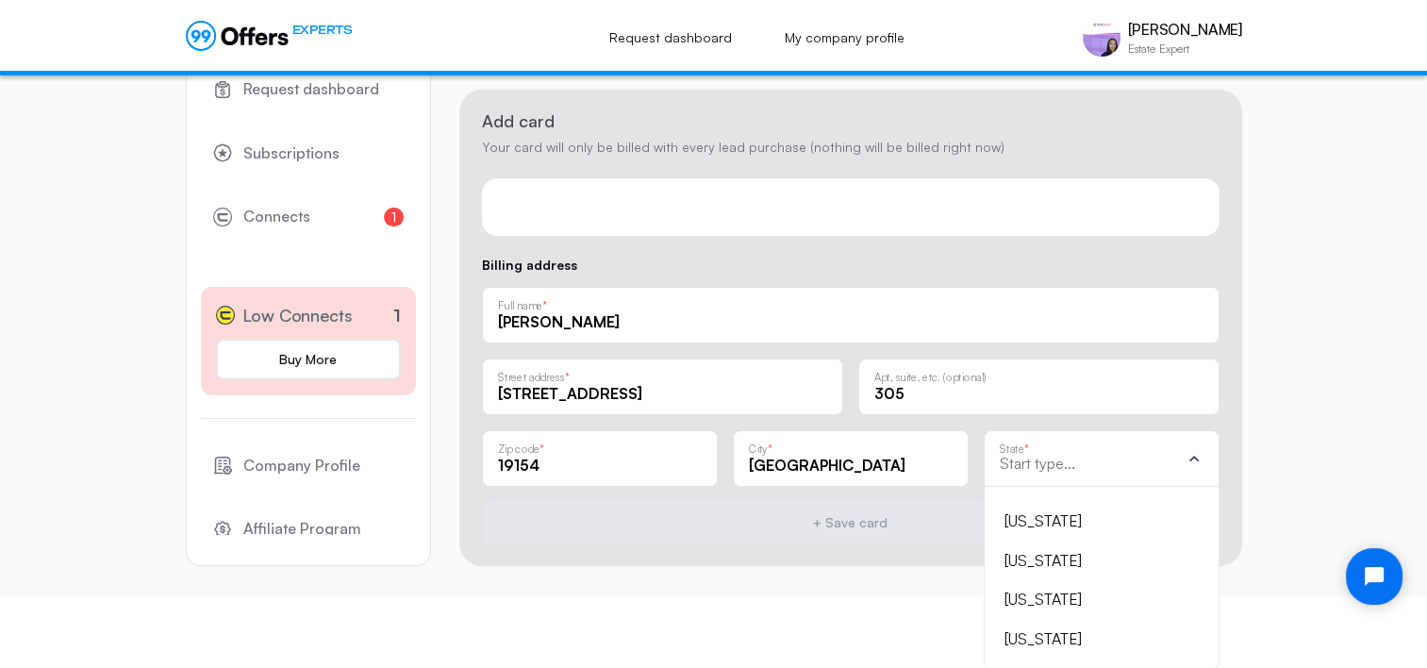
click at [1097, 465] on input "text" at bounding box center [1090, 463] width 180 height 17
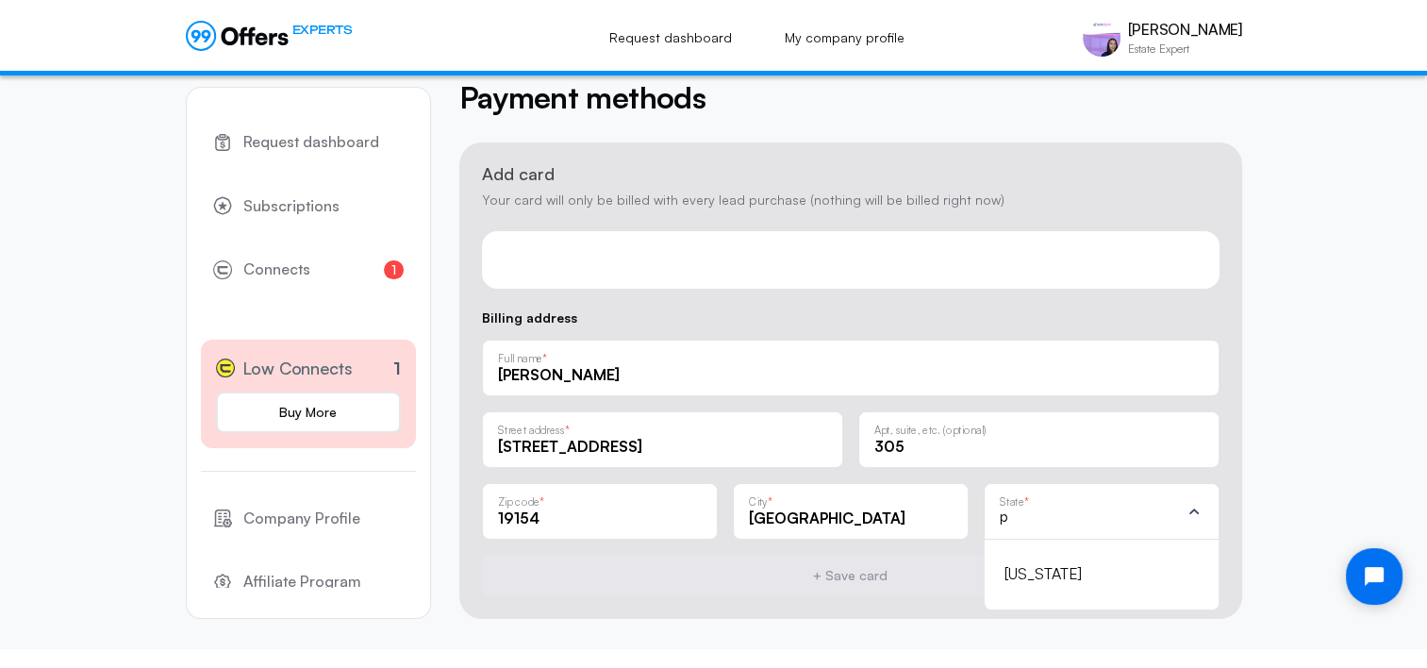
scroll to position [148, 0]
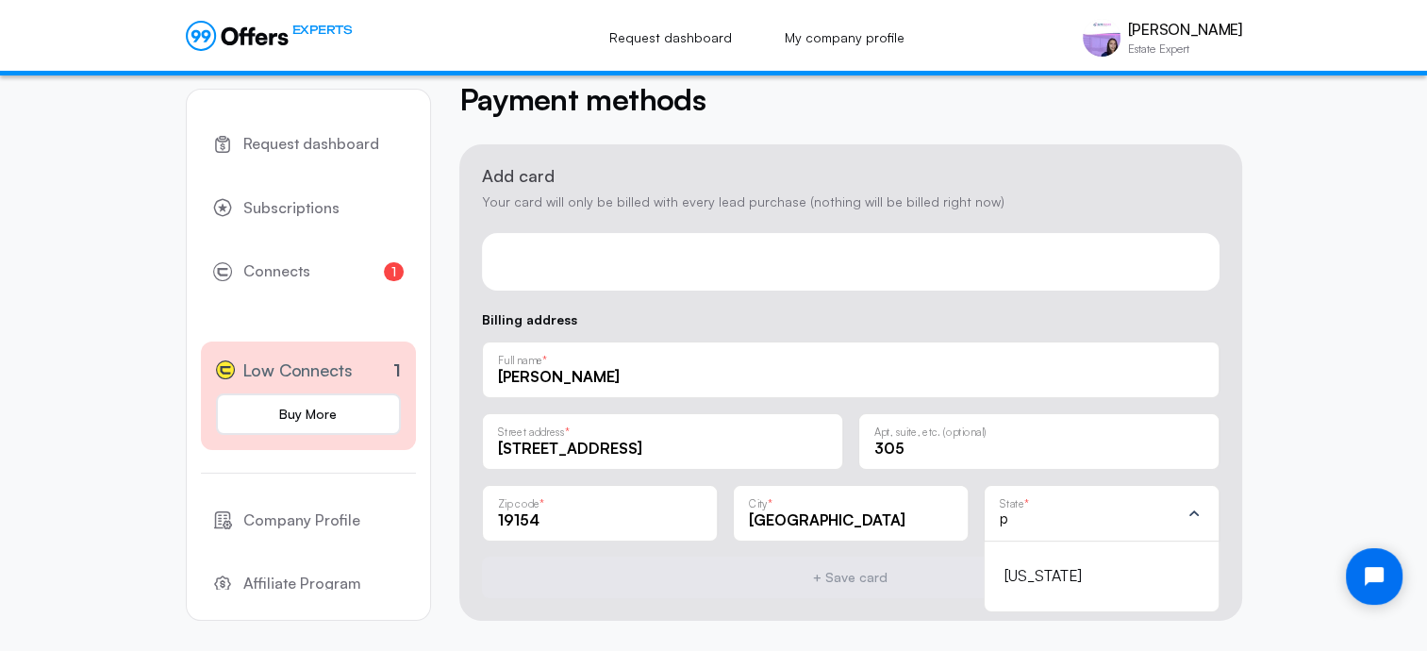
type input "p"
click at [1029, 574] on div "[US_STATE]" at bounding box center [1090, 576] width 172 height 25
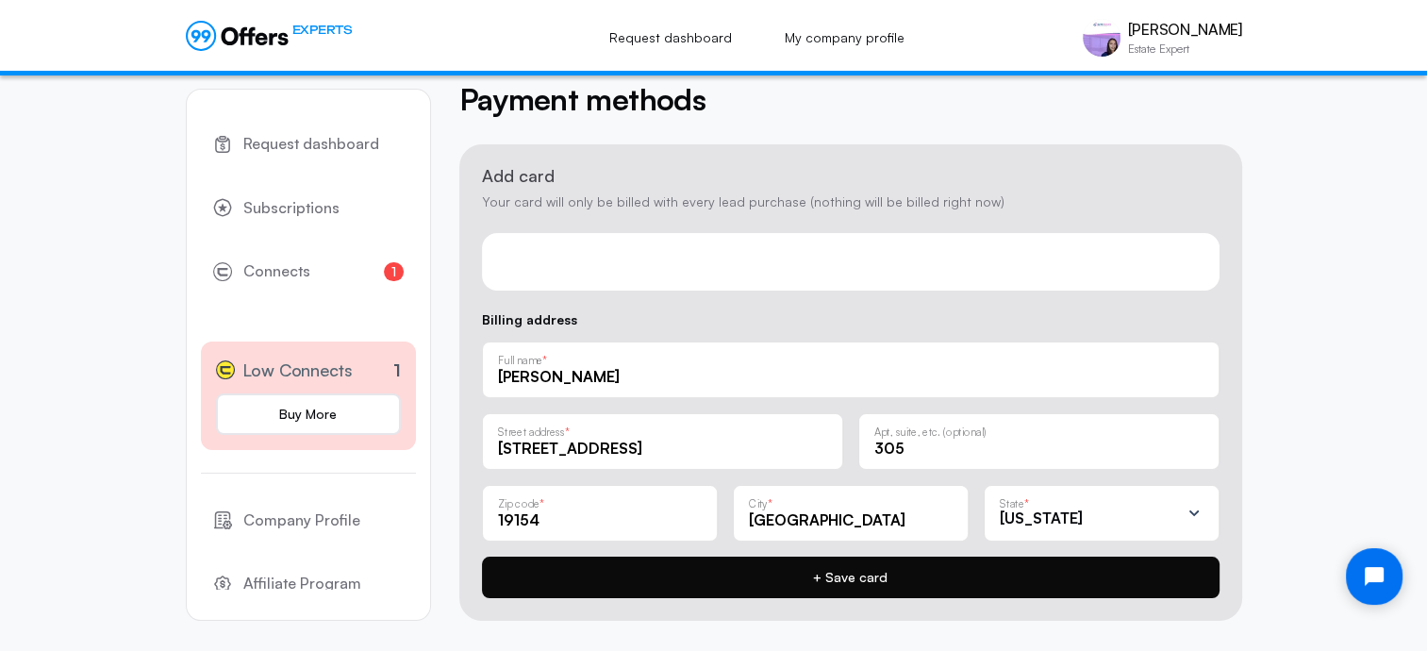
click at [845, 575] on button "+ Save card" at bounding box center [850, 576] width 737 height 41
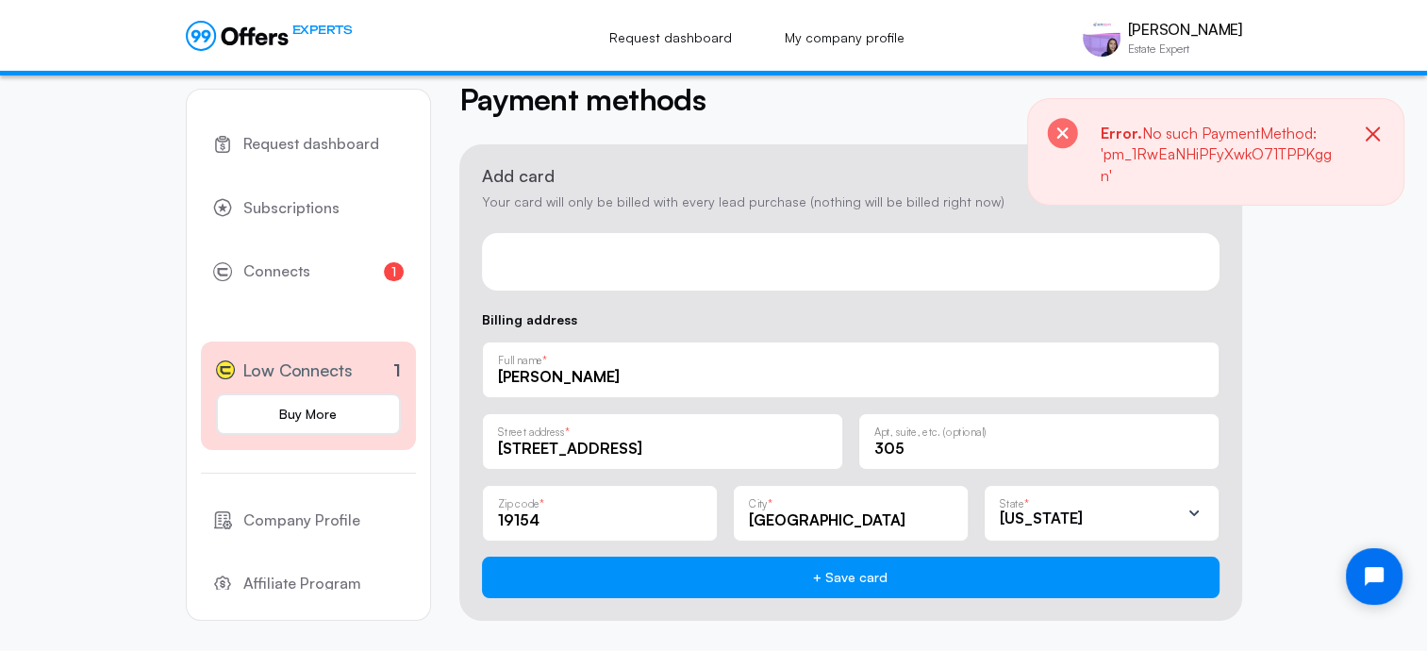
click at [1201, 143] on span "No such PaymentMethod: 'pm_1RwEaNHiPFyXwkO71TPPKggn'" at bounding box center [1216, 154] width 231 height 61
click at [1196, 166] on p "Error. No such PaymentMethod: 'pm_1RwEaNHiPFyXwkO71TPPKggn'" at bounding box center [1220, 154] width 238 height 63
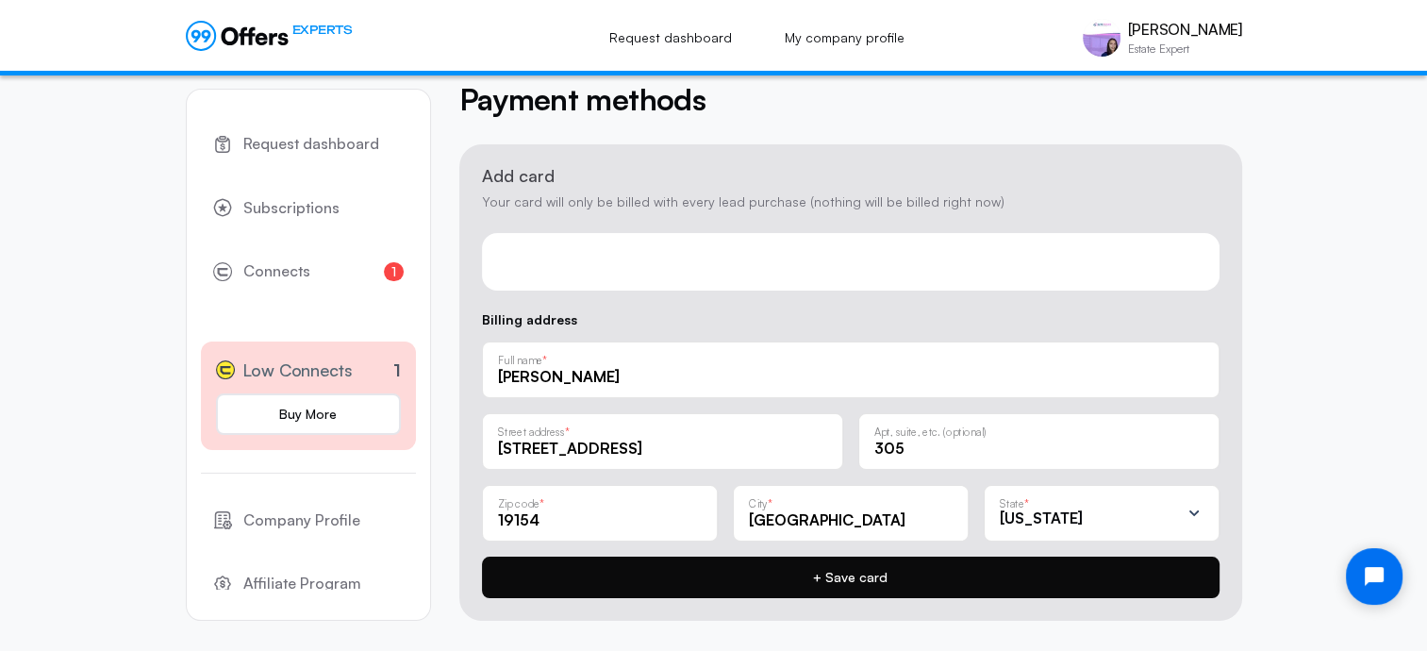
click at [831, 575] on button "+ Save card" at bounding box center [850, 576] width 737 height 41
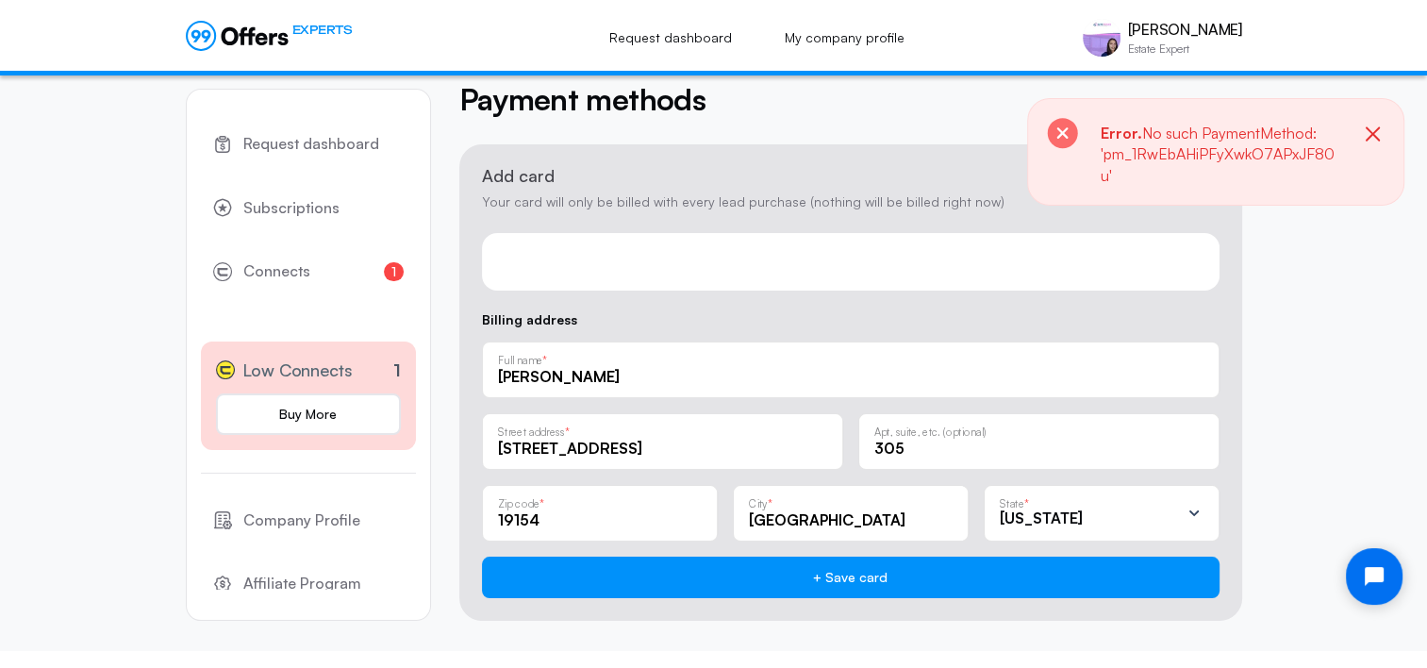
click at [1372, 126] on icon "button" at bounding box center [1373, 135] width 24 height 24
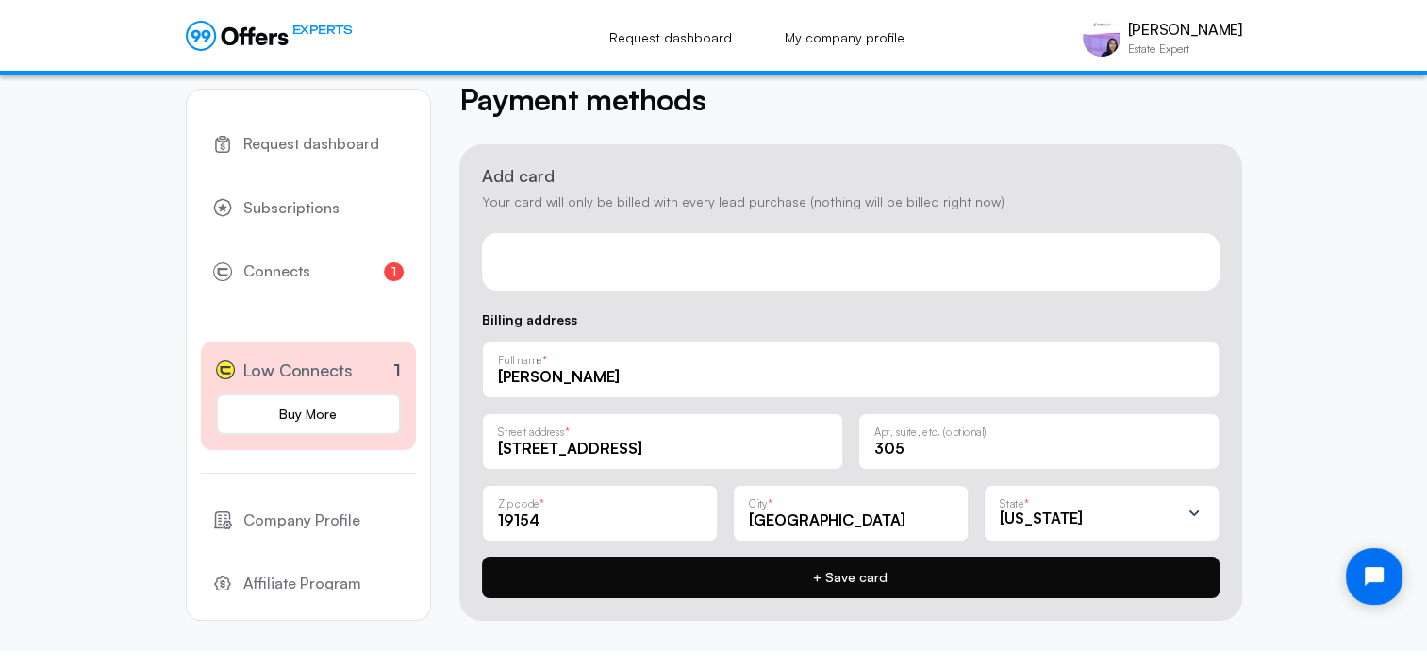
click at [821, 581] on button "+ Save card" at bounding box center [850, 576] width 737 height 41
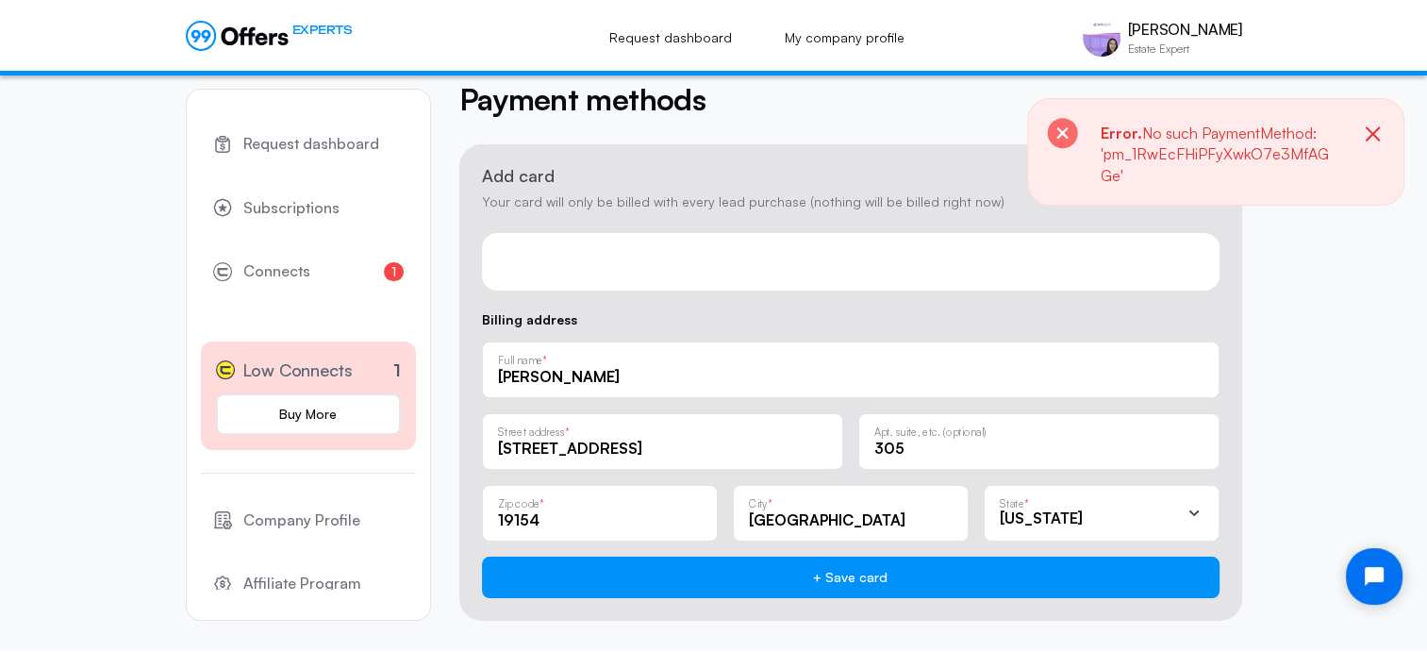
click at [1371, 129] on icon "button" at bounding box center [1373, 135] width 24 height 24
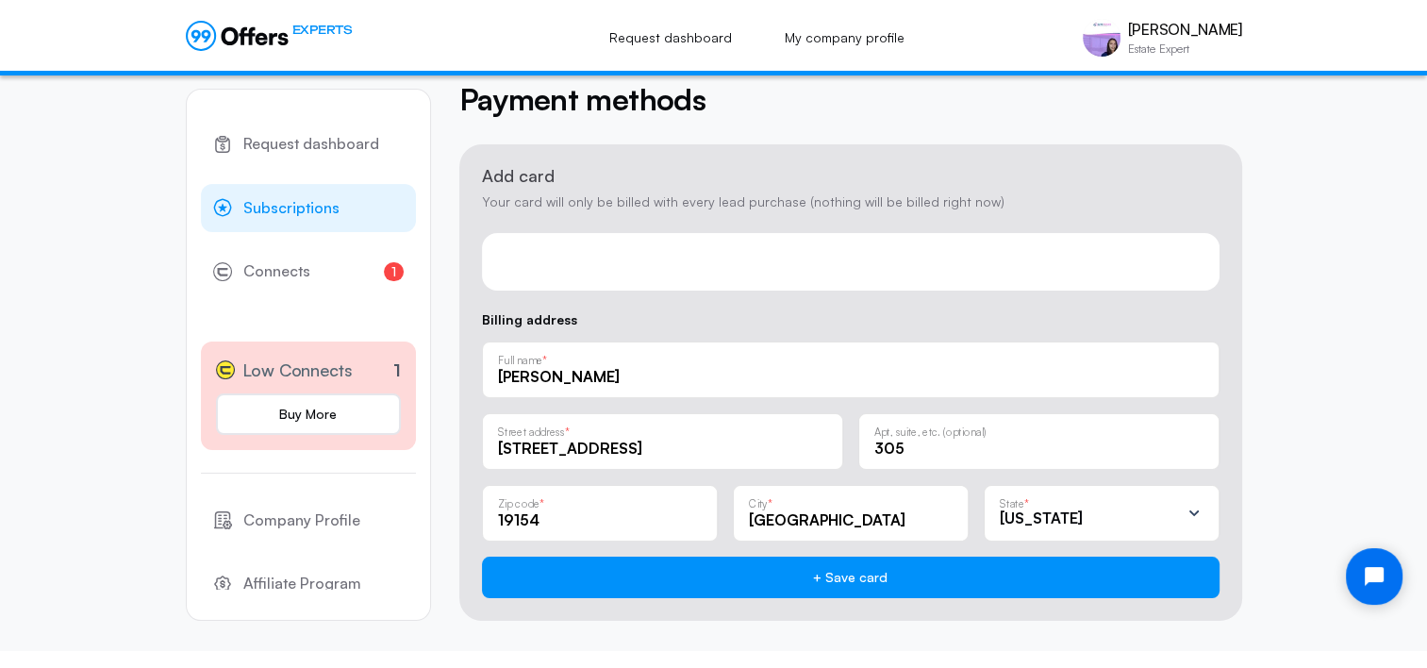
click at [265, 200] on span "Subscriptions" at bounding box center [291, 208] width 96 height 25
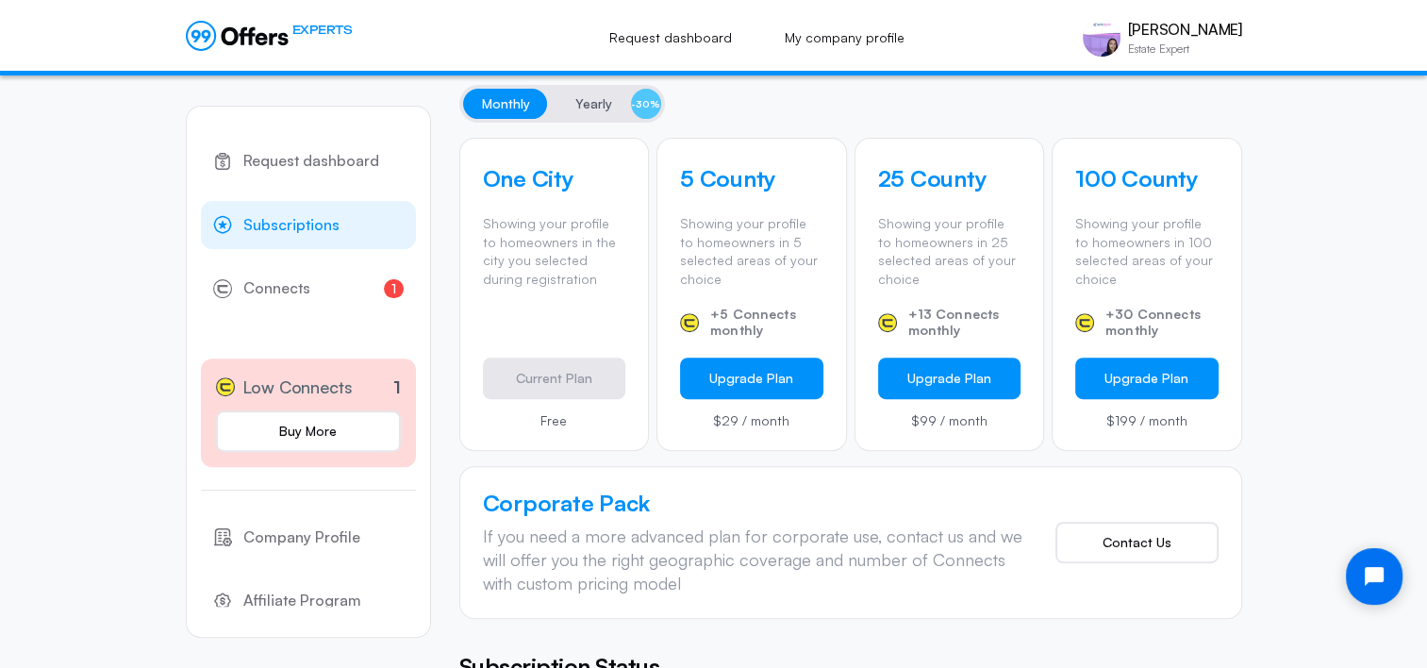
scroll to position [691, 0]
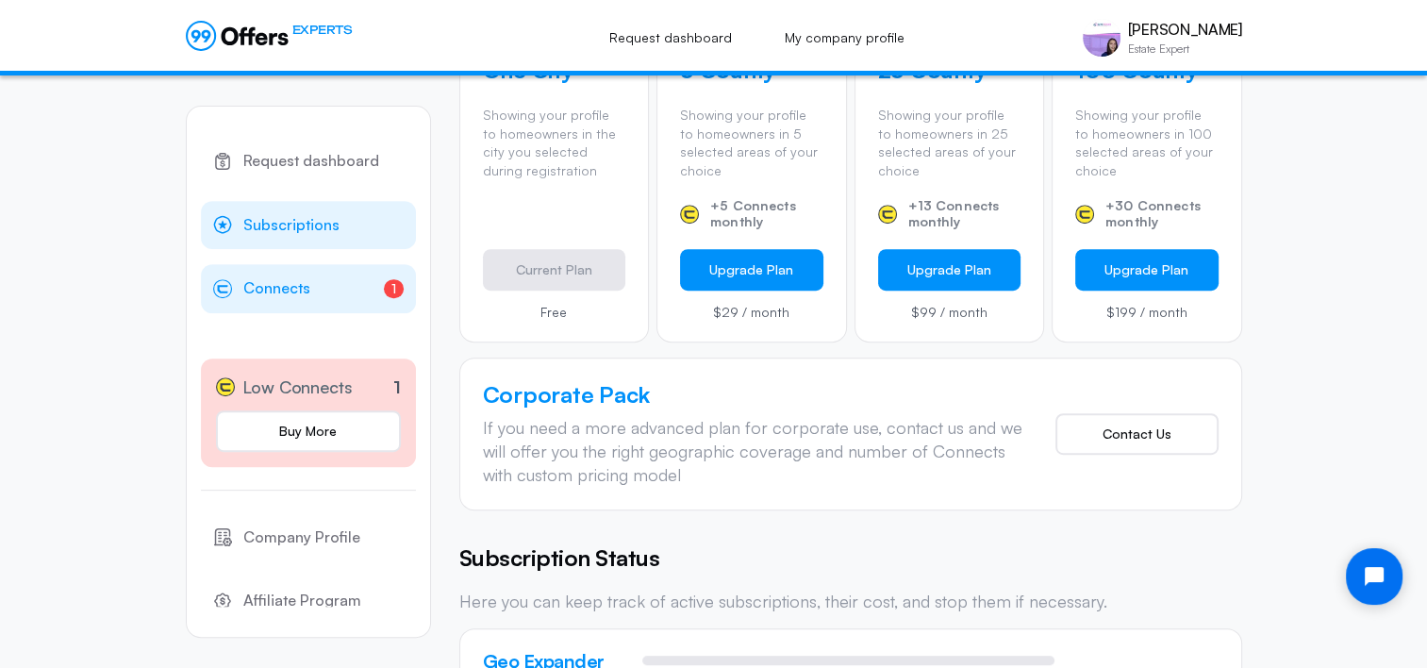
click at [283, 286] on span "Connects" at bounding box center [276, 288] width 67 height 25
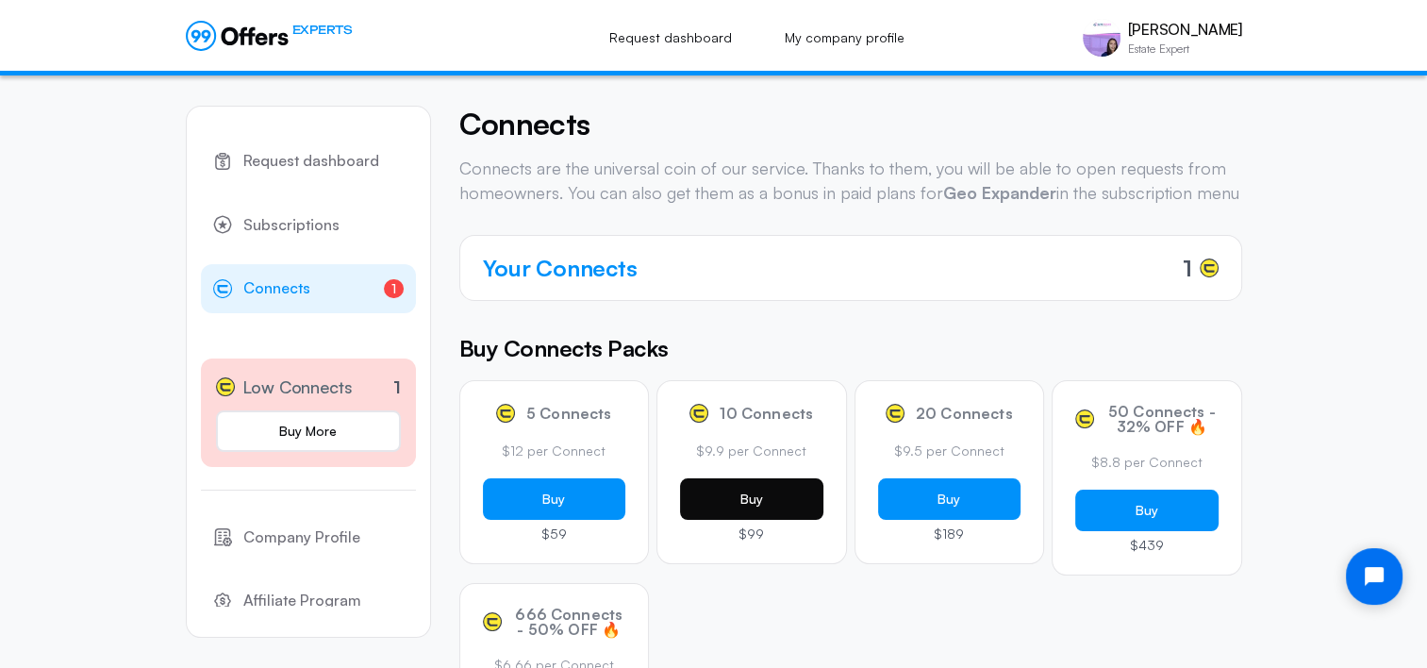
click at [766, 507] on button "Buy" at bounding box center [751, 498] width 143 height 41
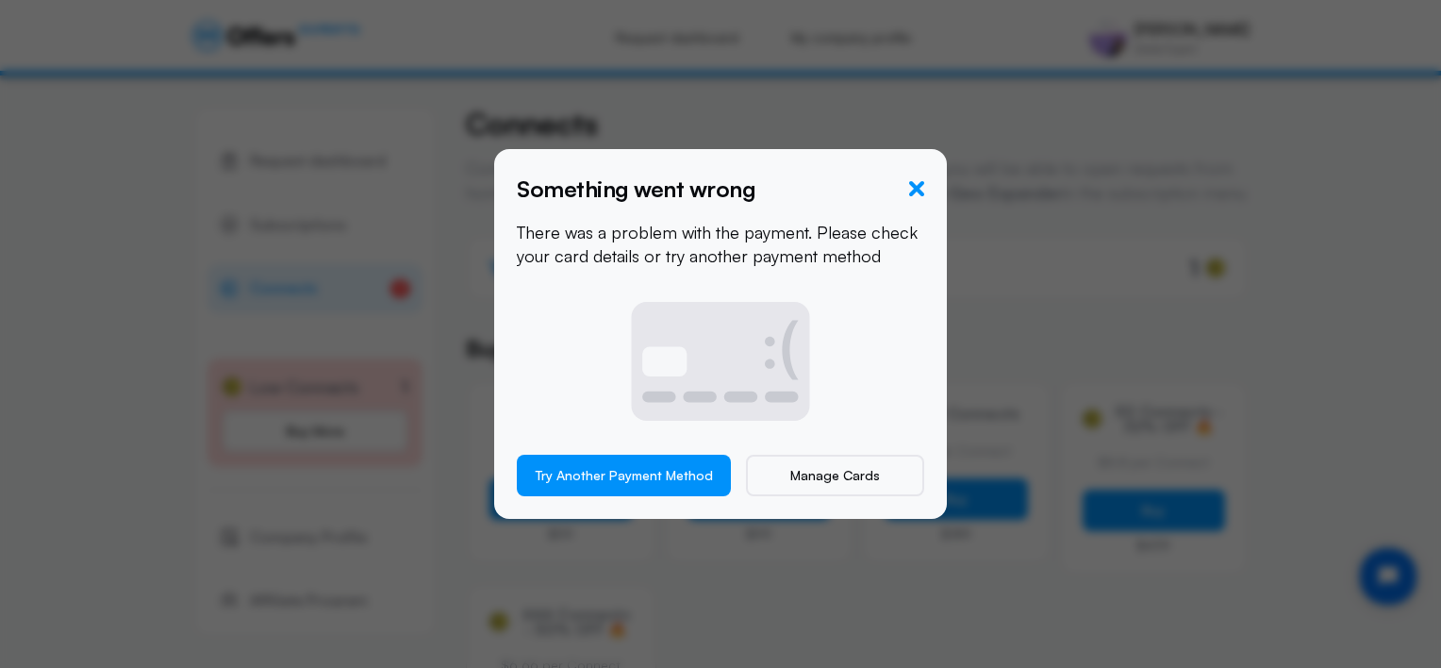
click at [917, 187] on icon "button" at bounding box center [916, 188] width 15 height 15
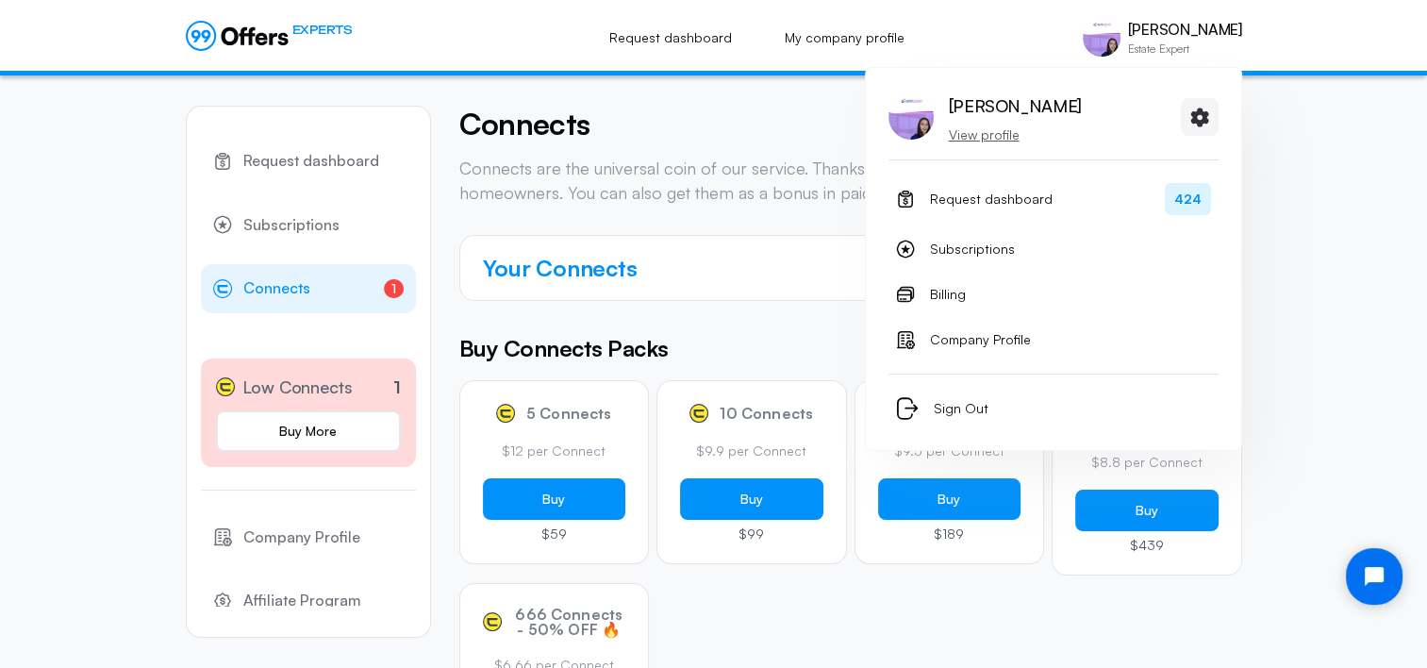
click at [1173, 45] on p "Estate Expert" at bounding box center [1185, 48] width 114 height 11
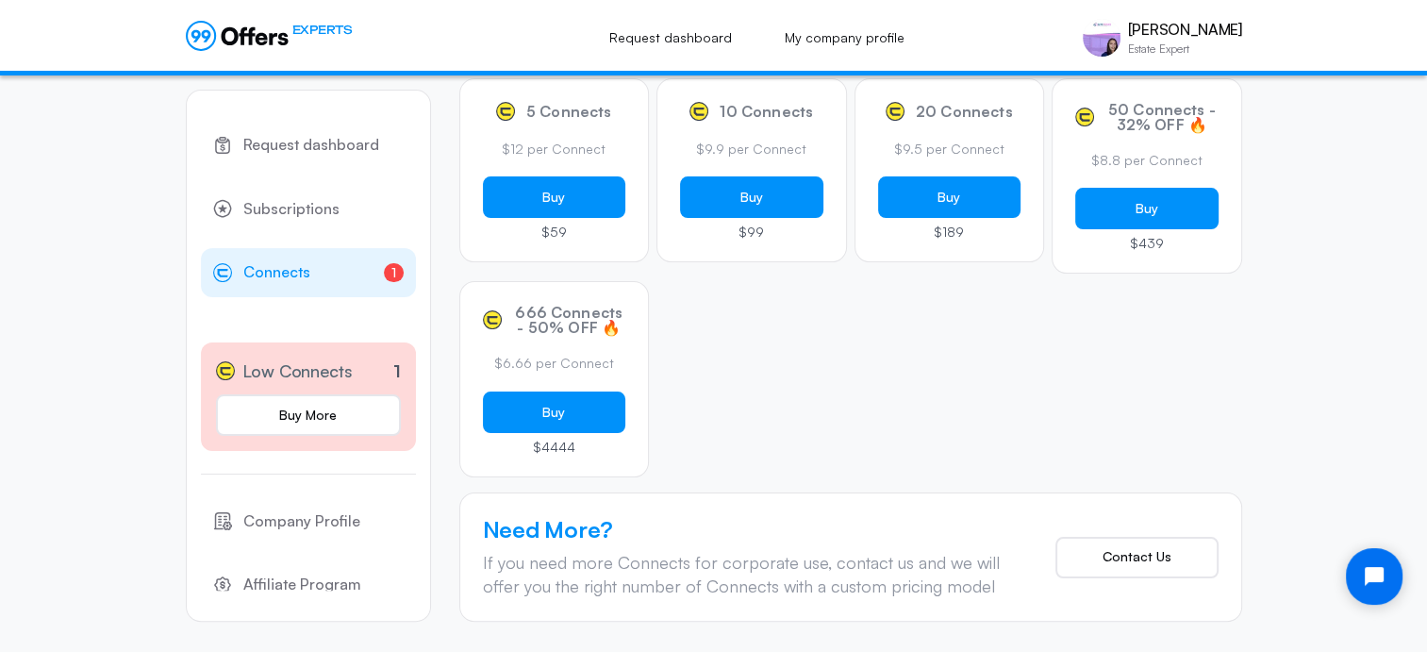
scroll to position [326, 0]
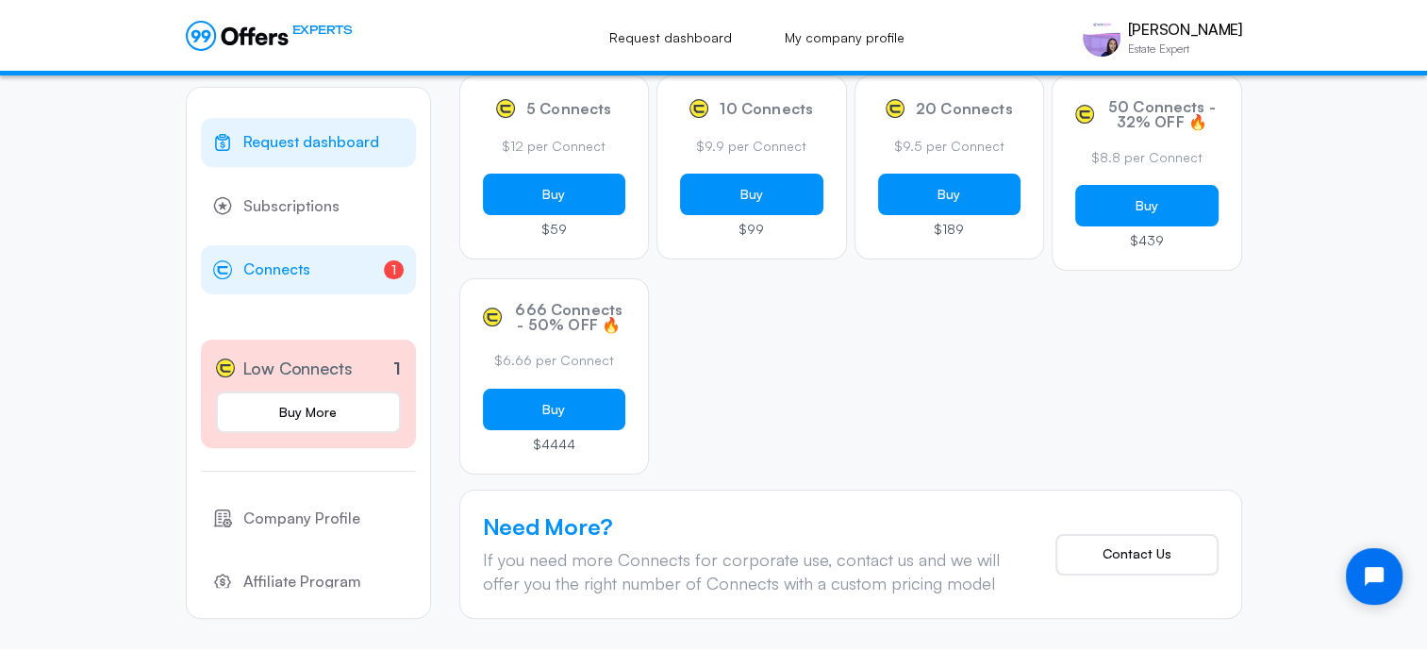
click at [322, 141] on span "Request dashboard" at bounding box center [311, 142] width 136 height 25
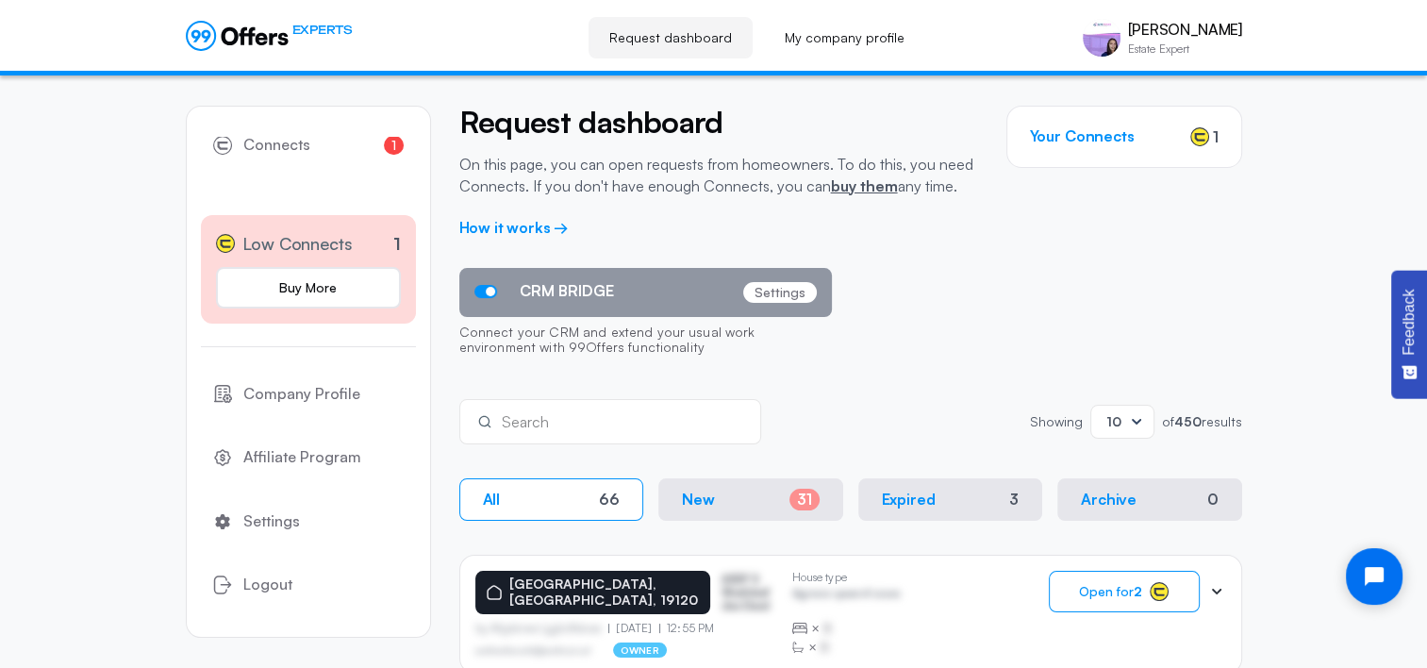
scroll to position [38, 0]
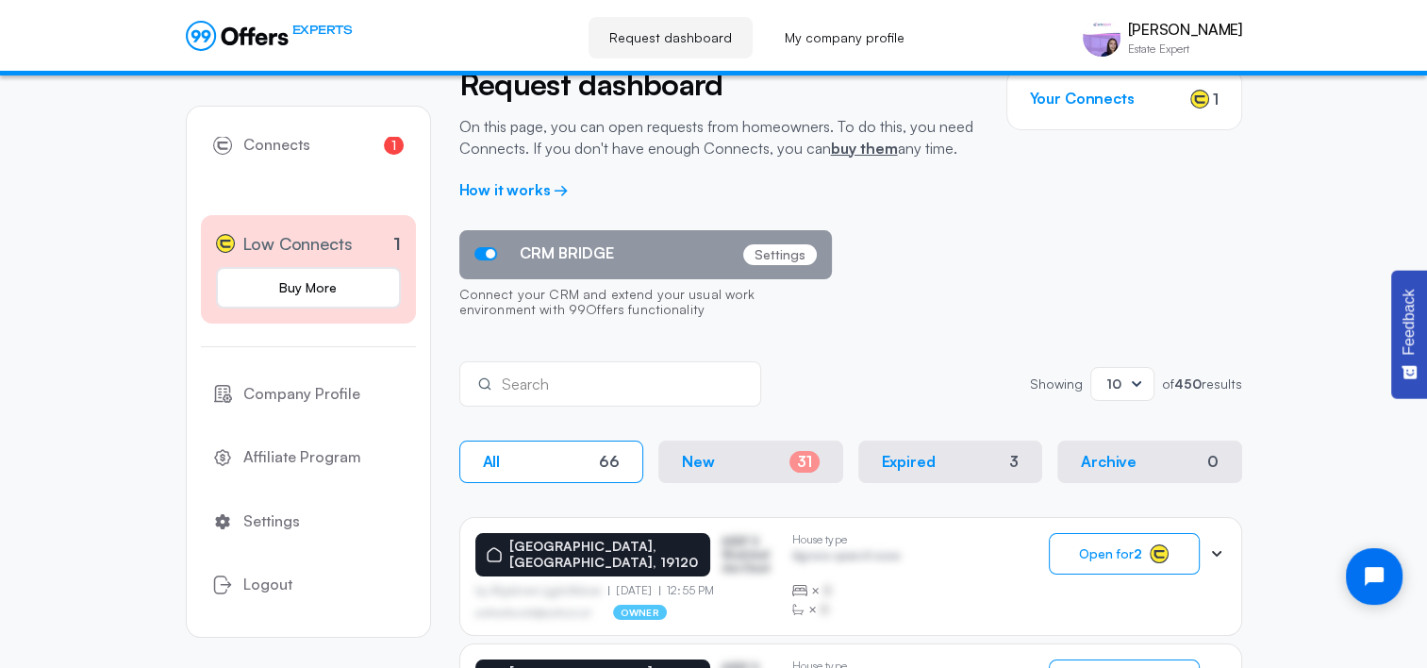
click at [701, 461] on p "New" at bounding box center [698, 462] width 33 height 18
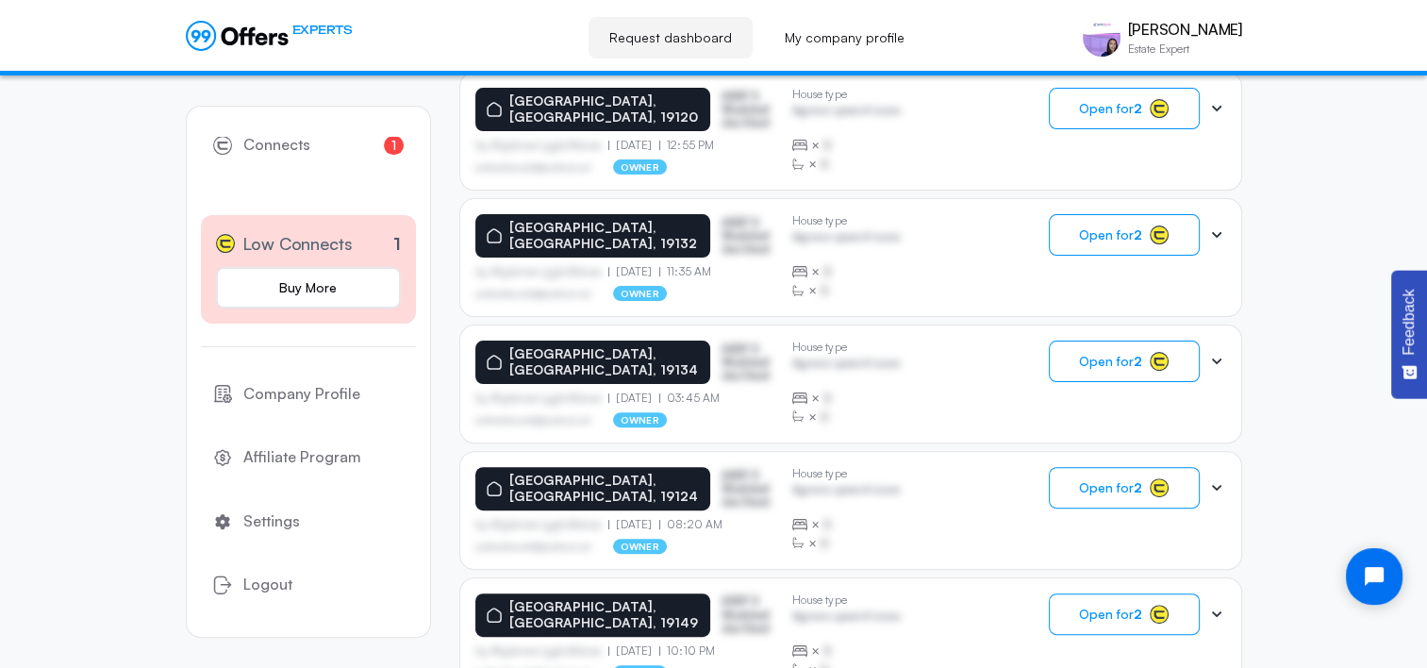
scroll to position [486, 0]
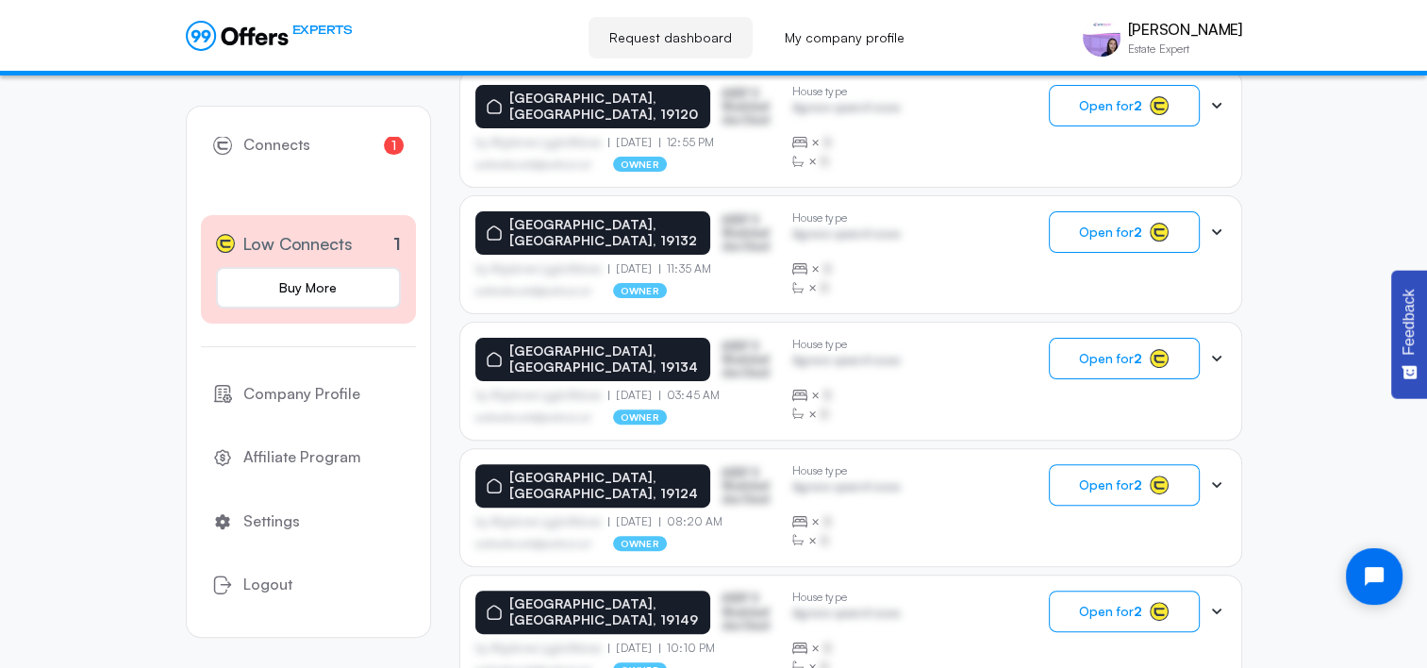
click at [625, 470] on p "[GEOGRAPHIC_DATA], [GEOGRAPHIC_DATA], 19124" at bounding box center [604, 486] width 190 height 32
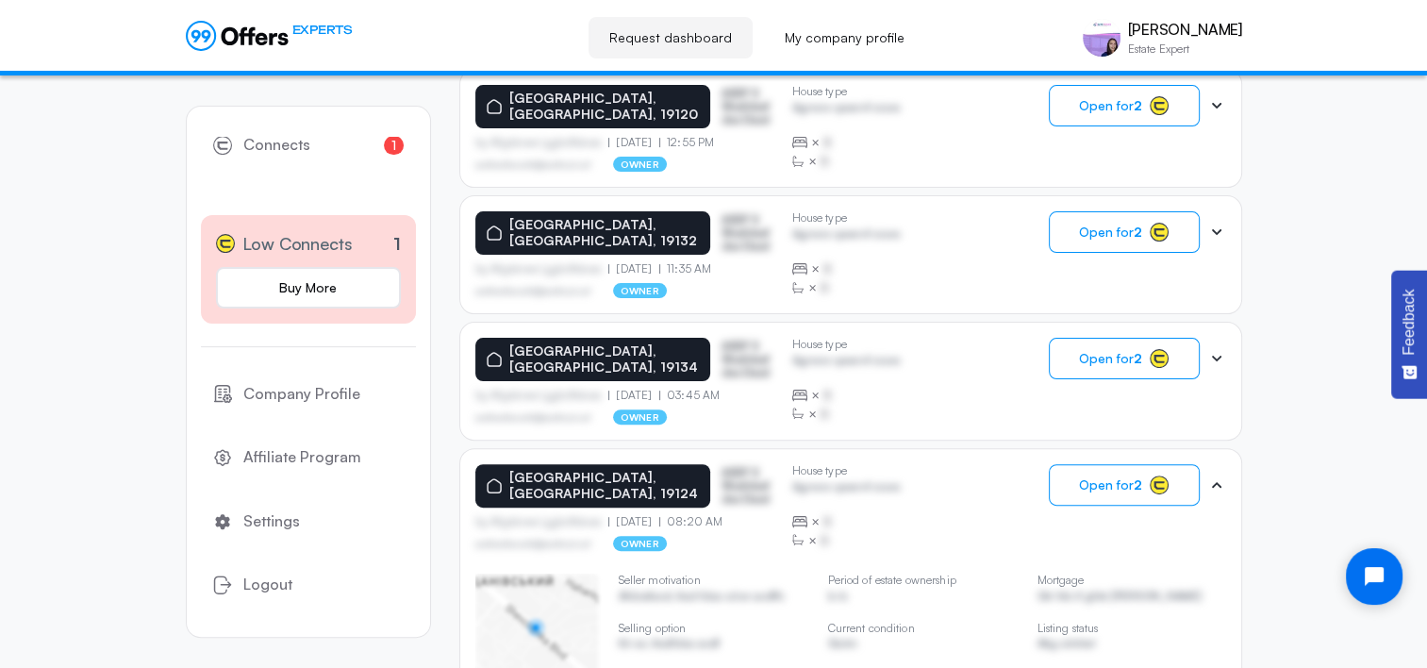
click at [506, 475] on div "[GEOGRAPHIC_DATA], [GEOGRAPHIC_DATA], 19124" at bounding box center [592, 485] width 235 height 43
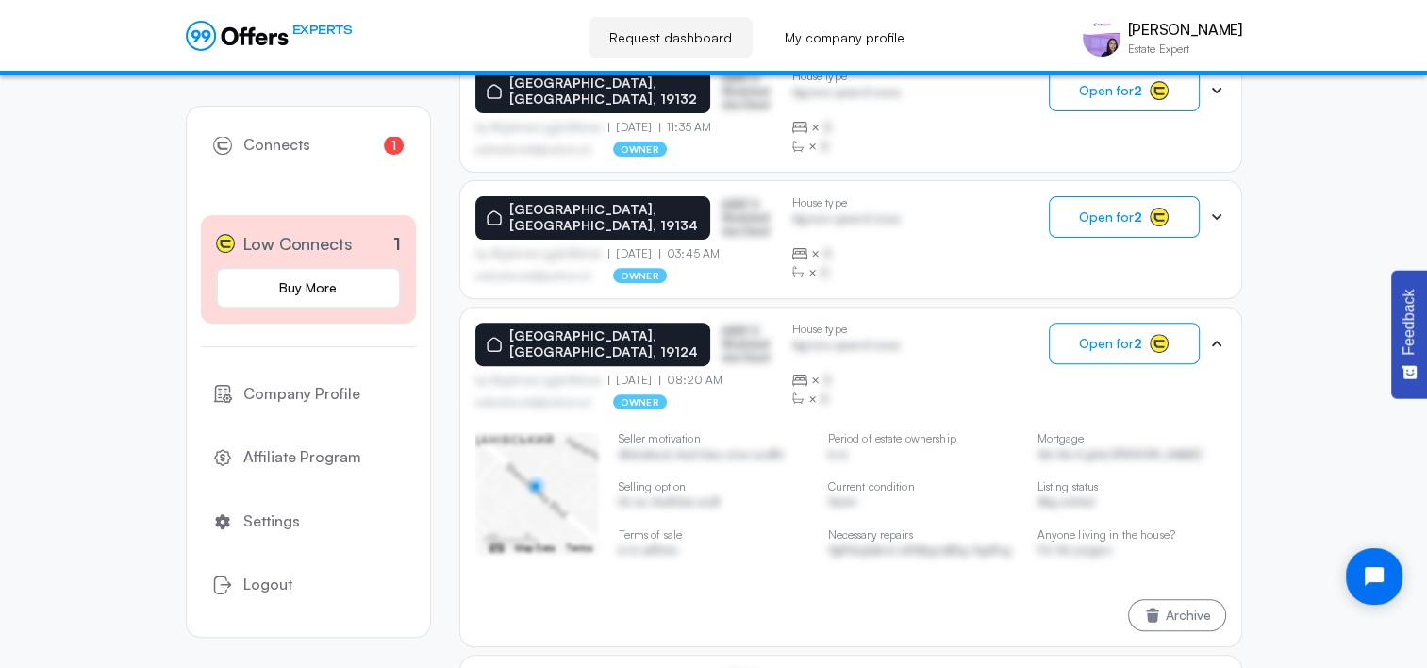
scroll to position [0, 0]
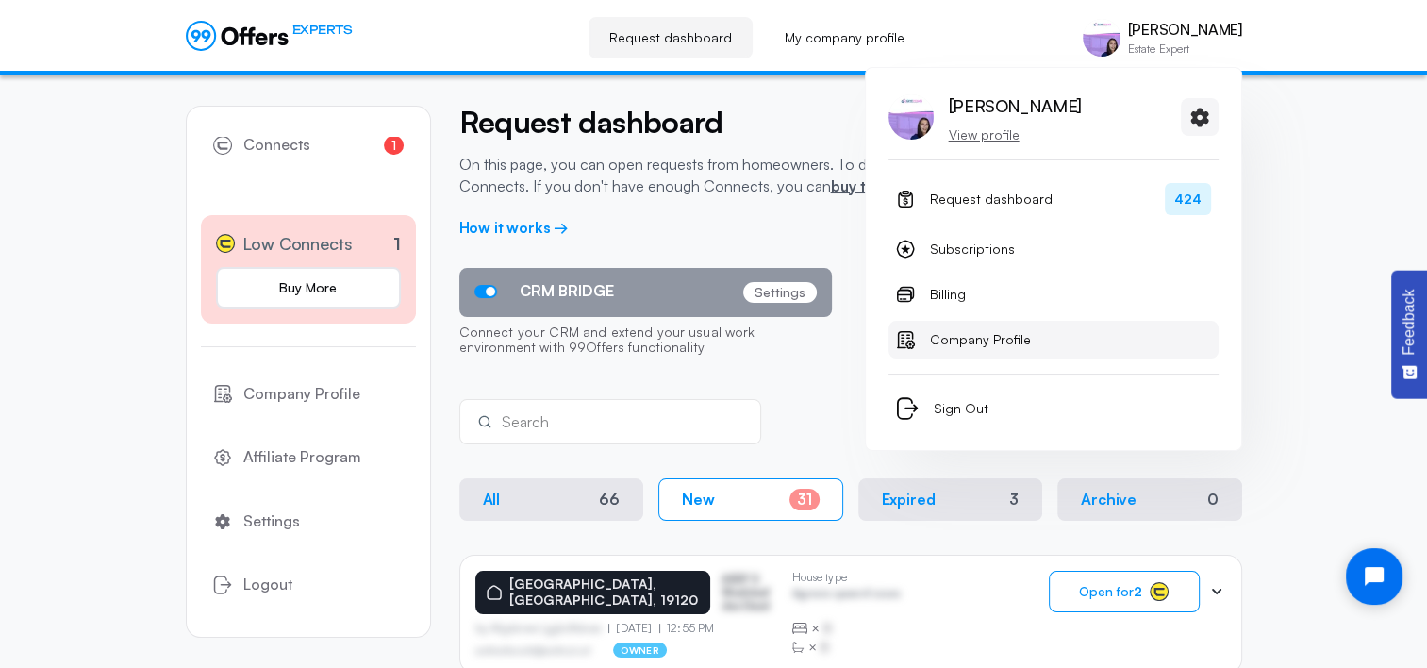
click at [996, 342] on span "Company Profile" at bounding box center [980, 339] width 101 height 23
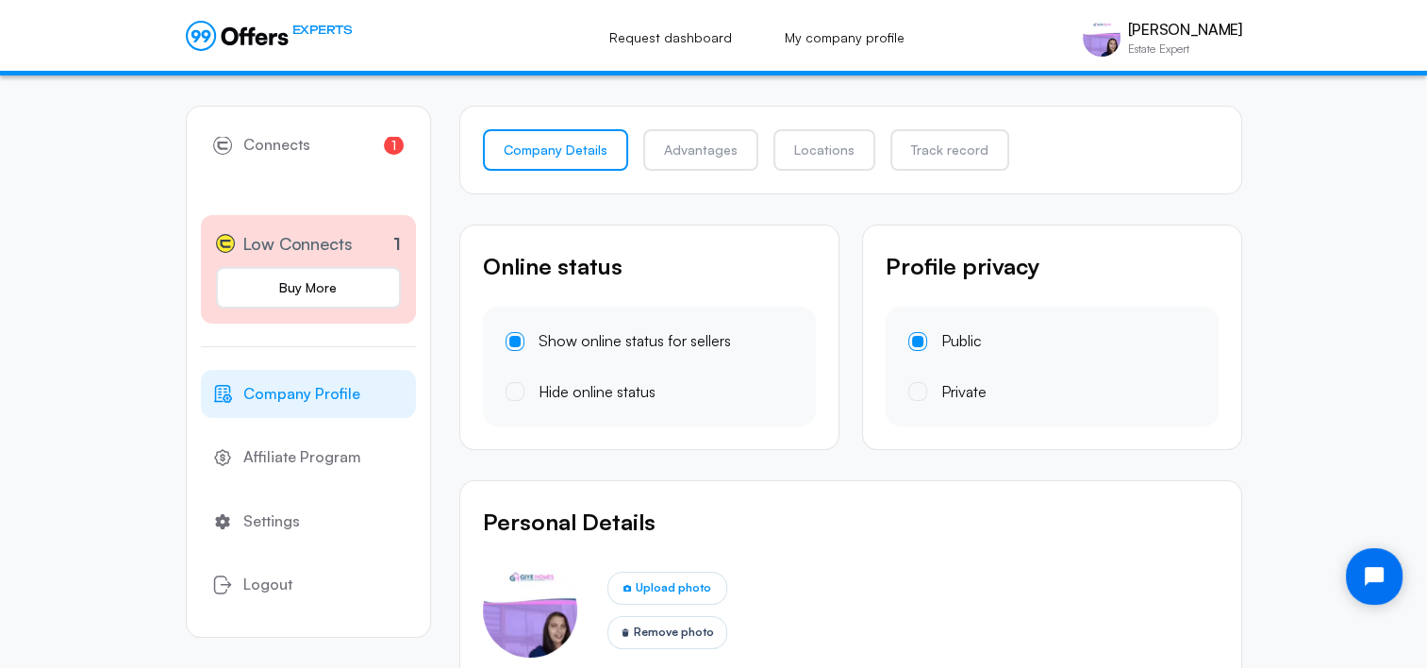
click at [710, 152] on link "Advantages" at bounding box center [700, 149] width 115 height 41
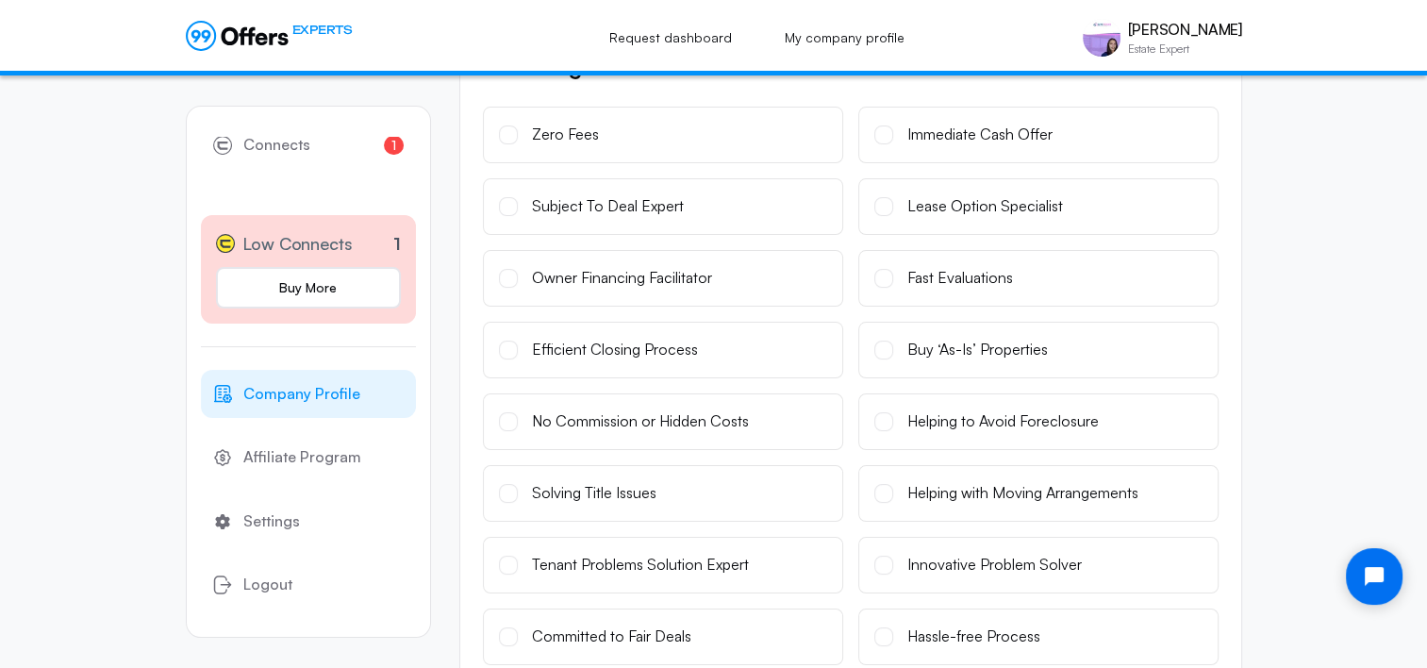
scroll to position [226, 0]
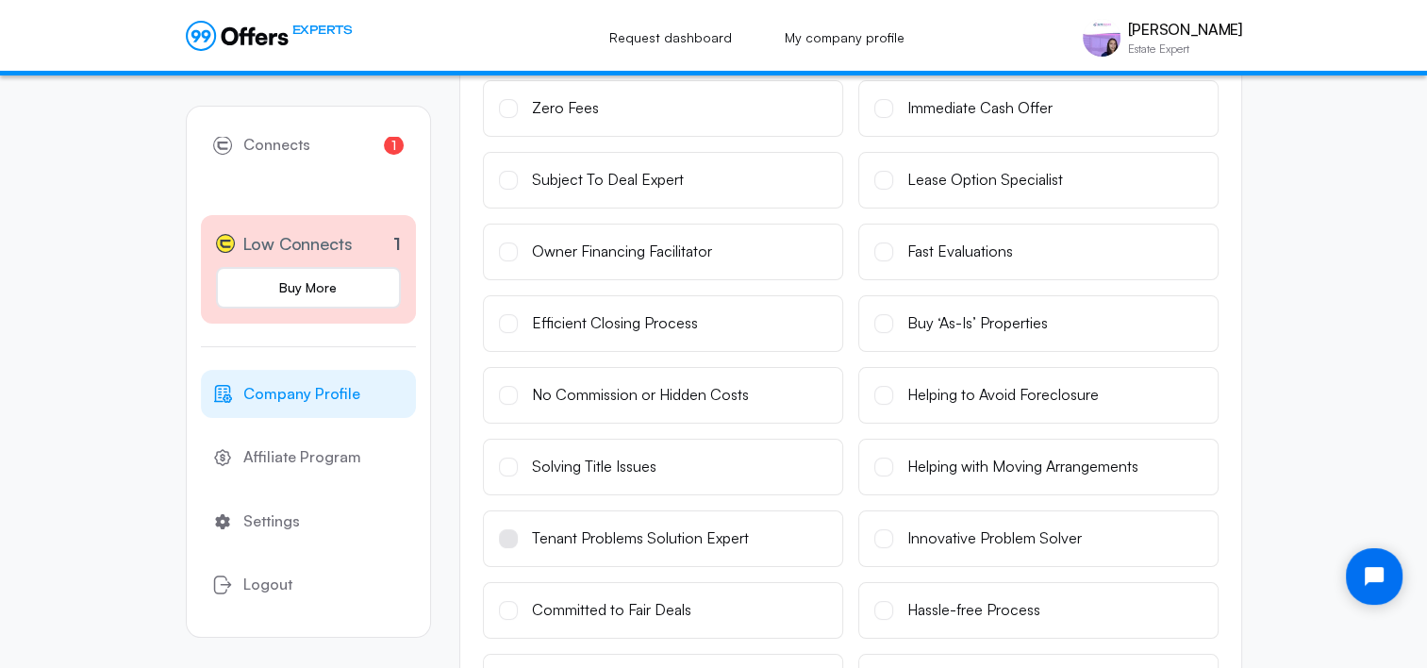
click at [508, 538] on span at bounding box center [508, 538] width 19 height 19
click at [0, 0] on input "Tenant Problems Solution Expert" at bounding box center [0, 0] width 0 height 0
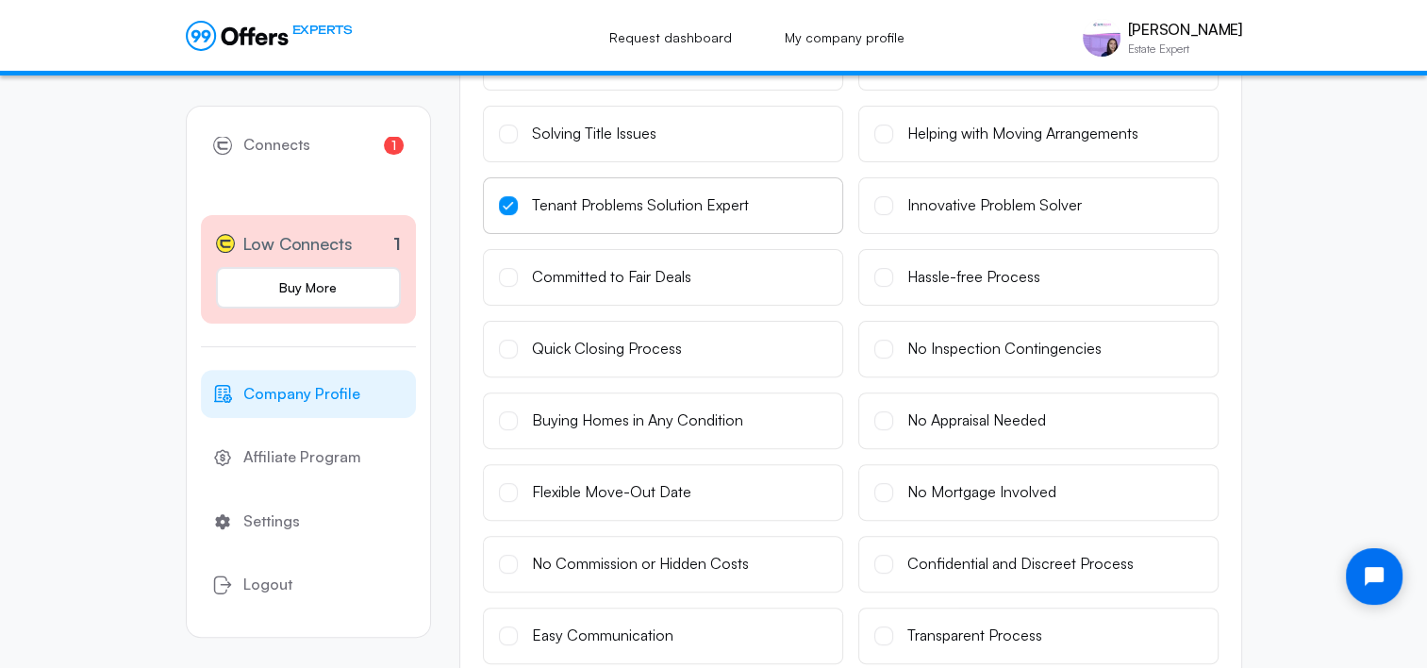
scroll to position [561, 0]
click at [510, 487] on span at bounding box center [508, 490] width 19 height 19
click at [0, 0] on input "Flexible Move-Out Date" at bounding box center [0, 0] width 0 height 0
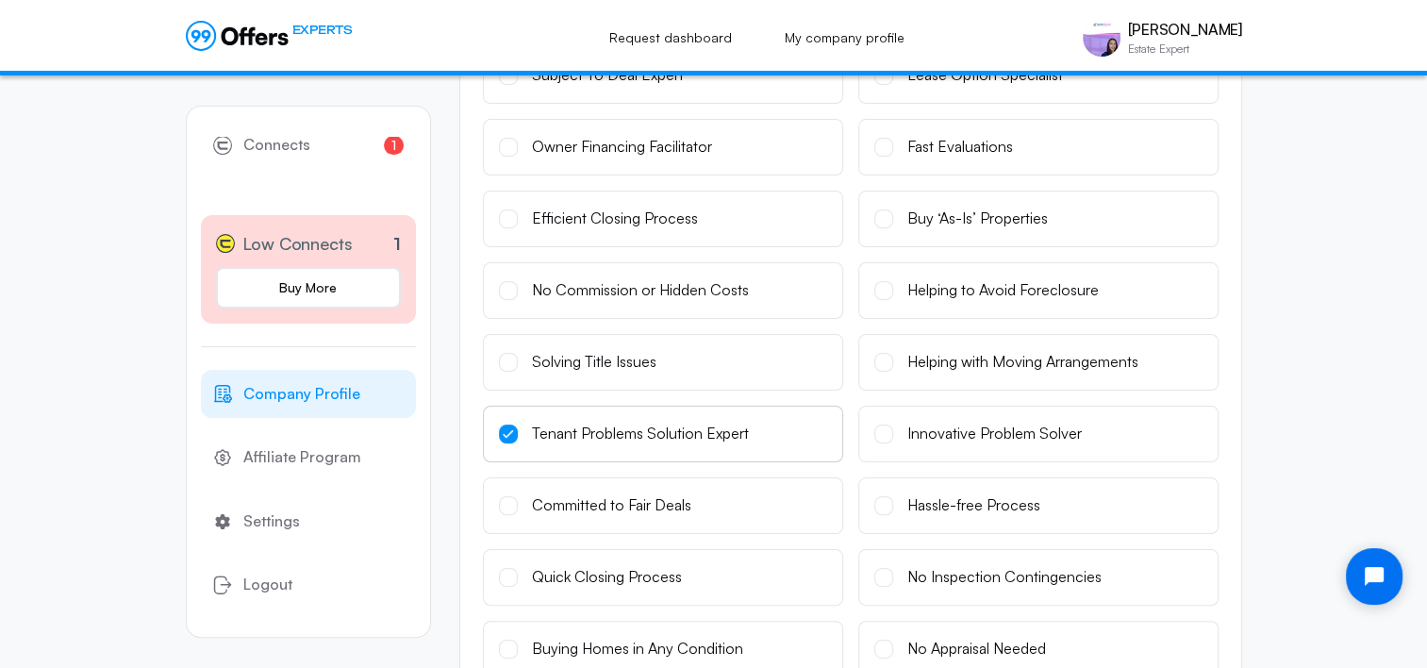
scroll to position [269, 0]
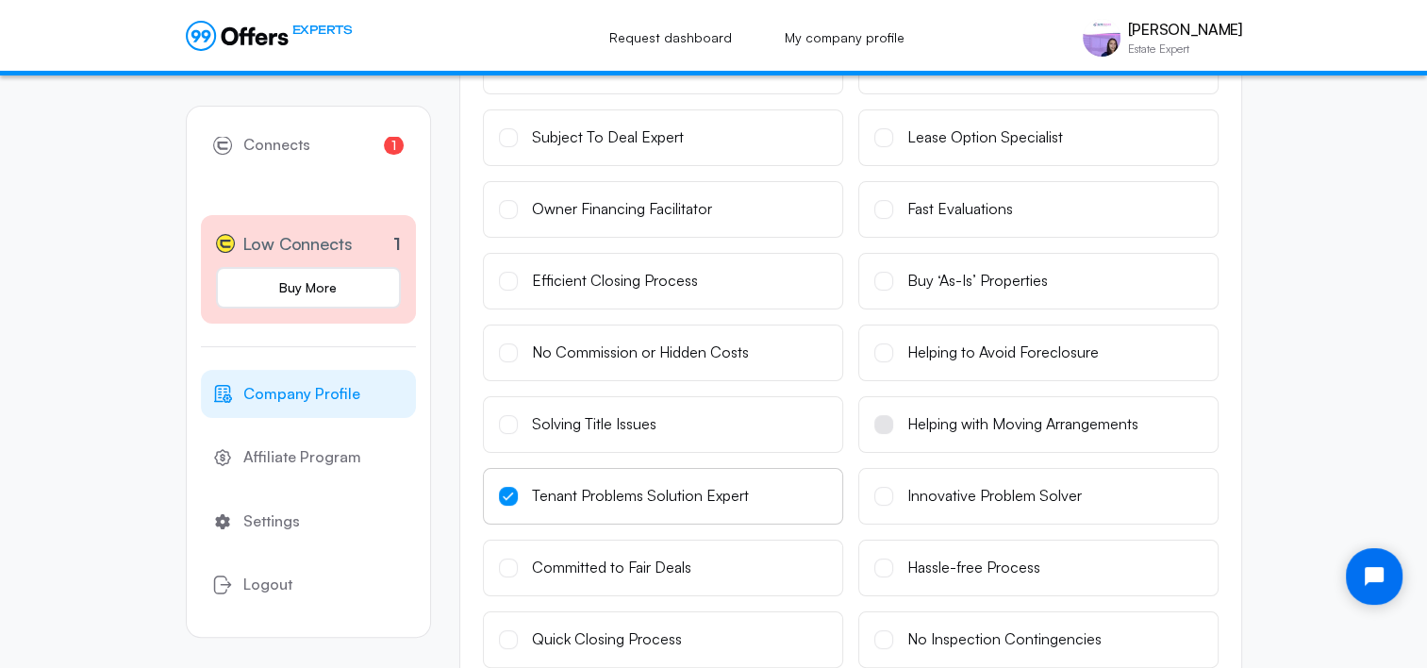
click at [875, 421] on span at bounding box center [883, 424] width 19 height 19
click at [0, 0] on input "Helping with Moving Arrangements" at bounding box center [0, 0] width 0 height 0
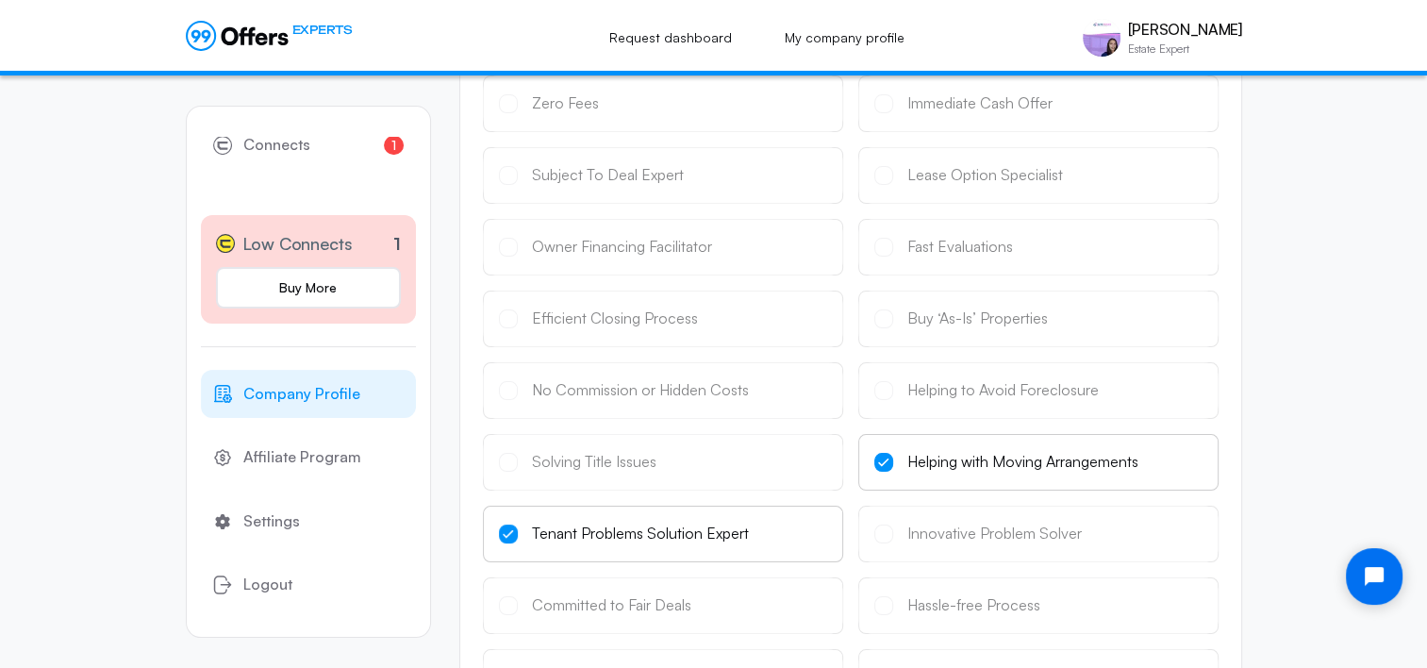
scroll to position [80, 0]
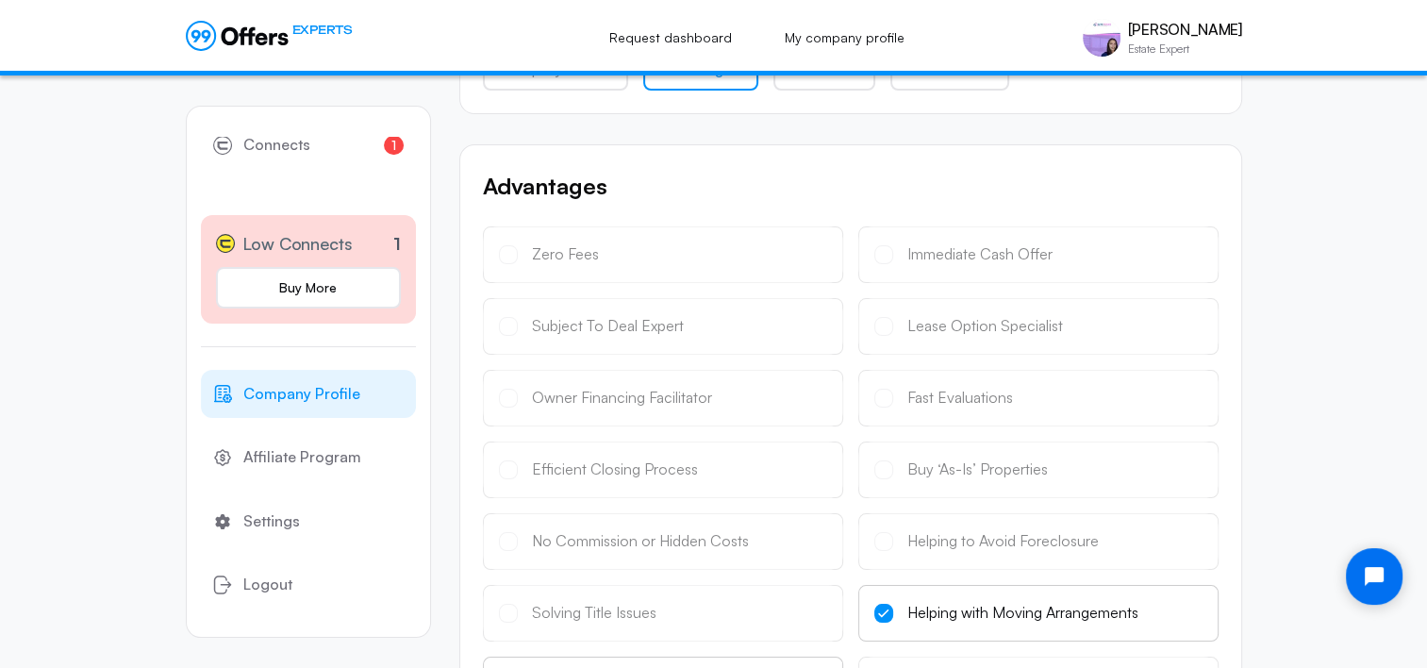
click at [883, 258] on div "Immediate Cash Offer" at bounding box center [1038, 254] width 360 height 57
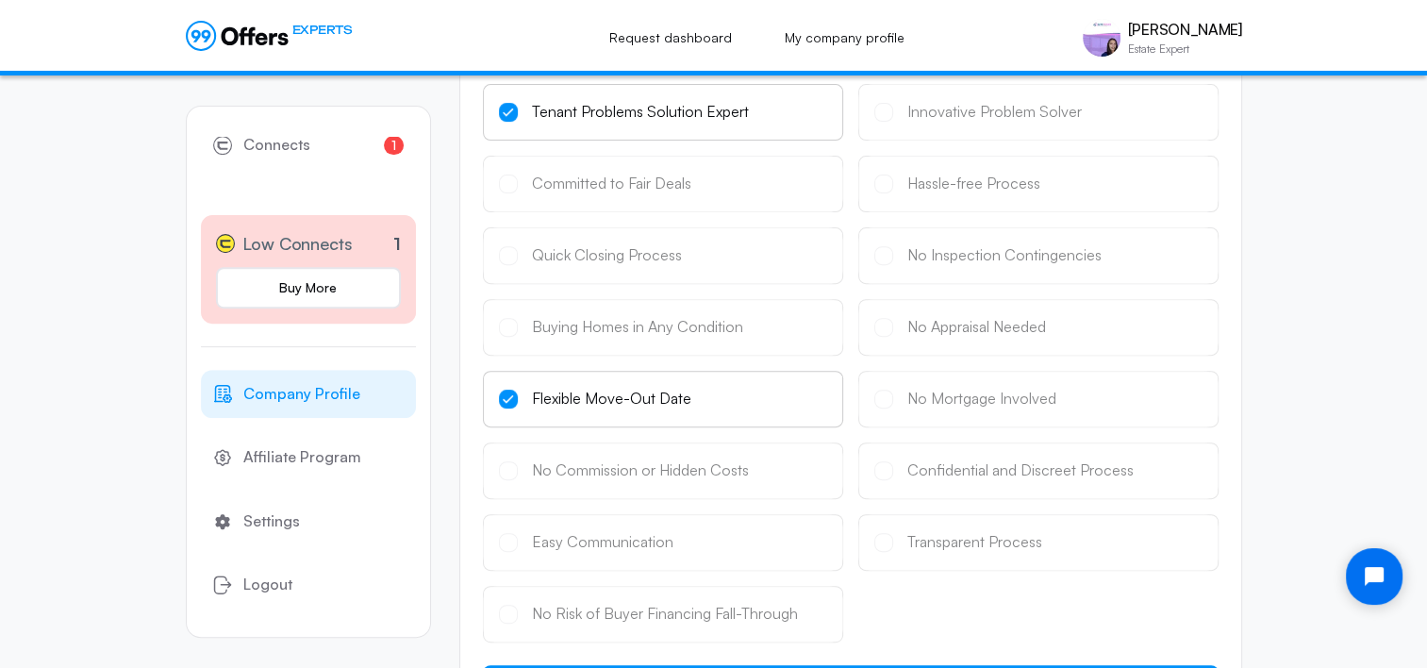
scroll to position [879, 0]
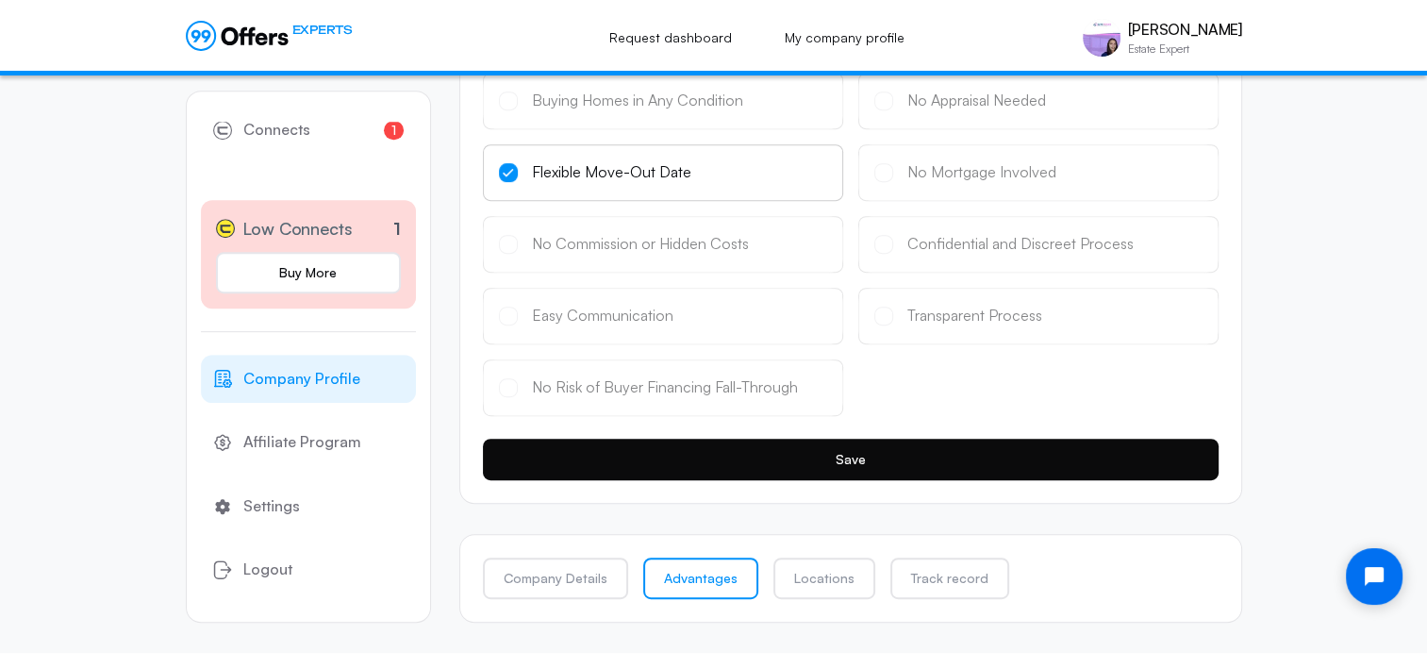
click at [925, 456] on button "Save" at bounding box center [851, 459] width 736 height 41
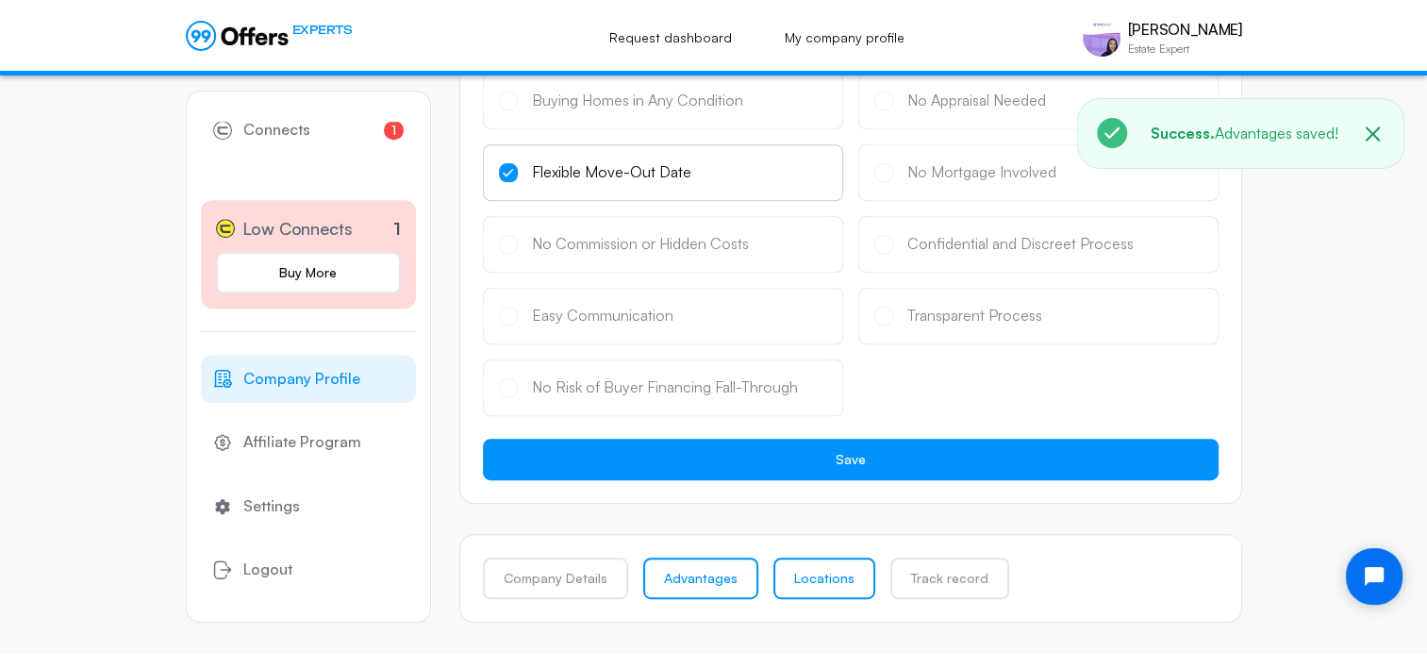
click at [808, 571] on link "Locations" at bounding box center [824, 577] width 102 height 41
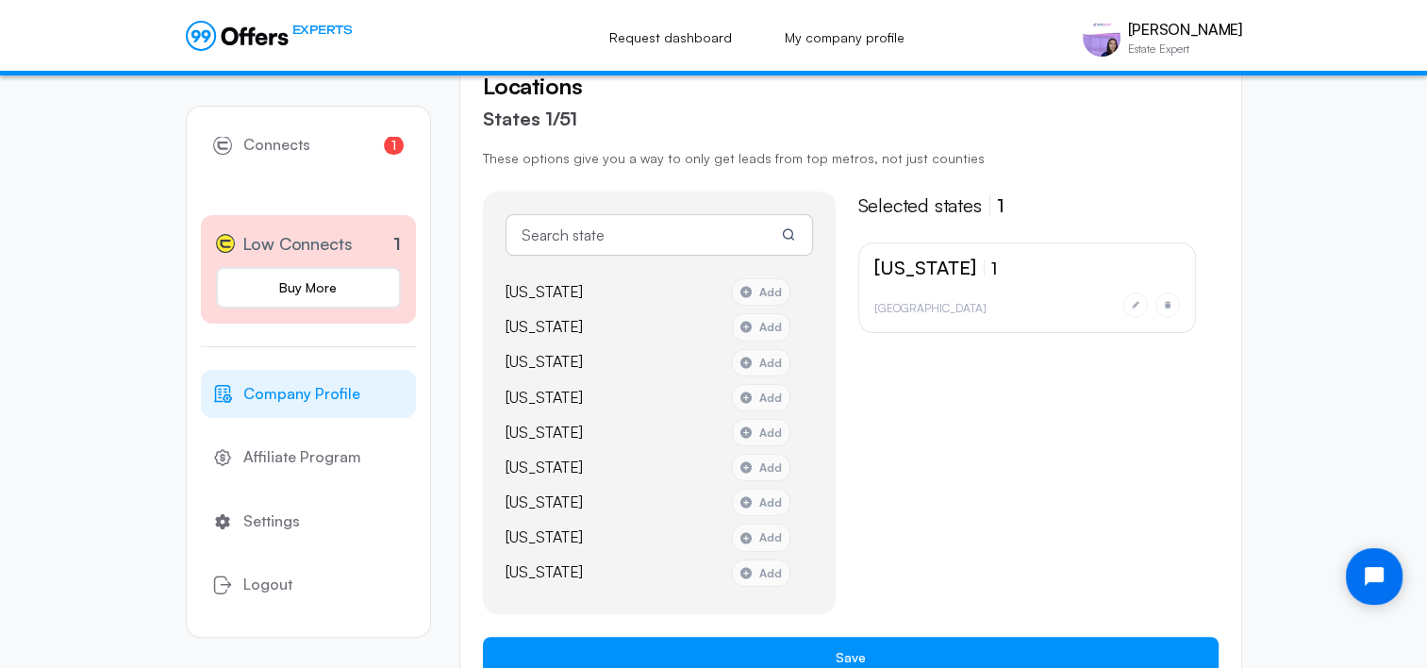
scroll to position [350, 0]
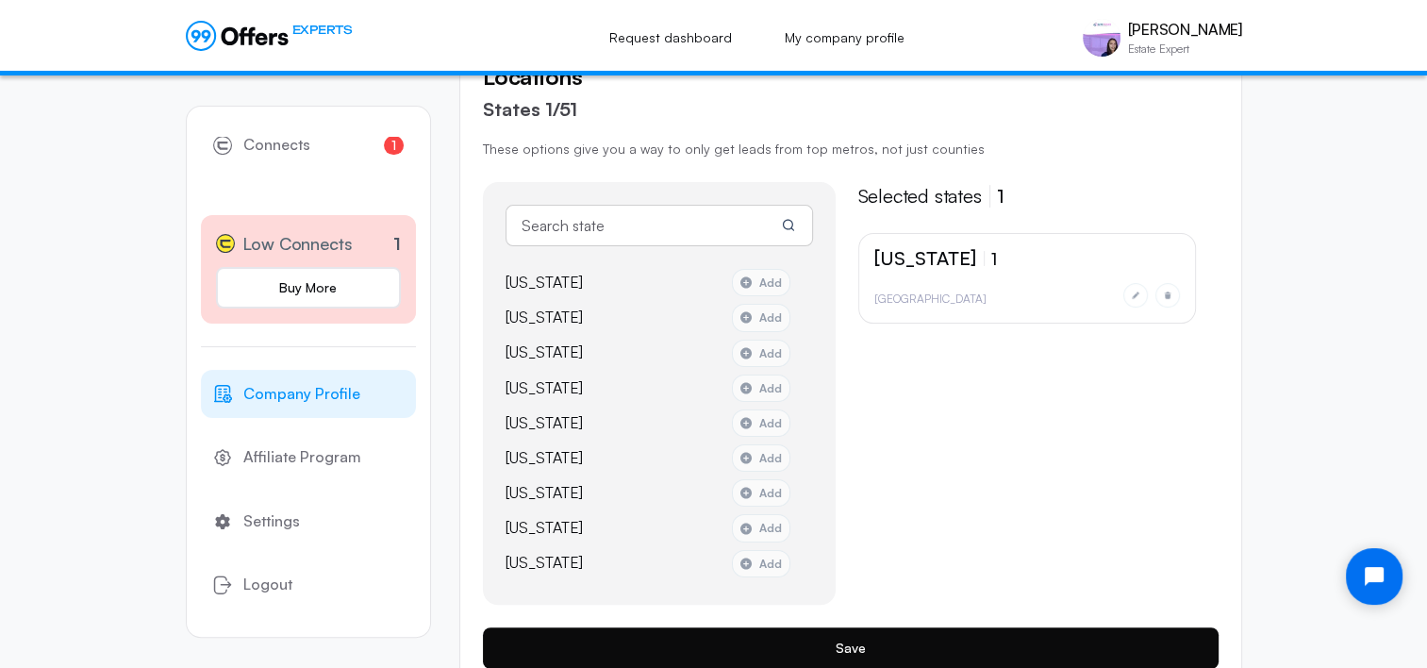
click at [898, 652] on button "Save" at bounding box center [851, 647] width 736 height 41
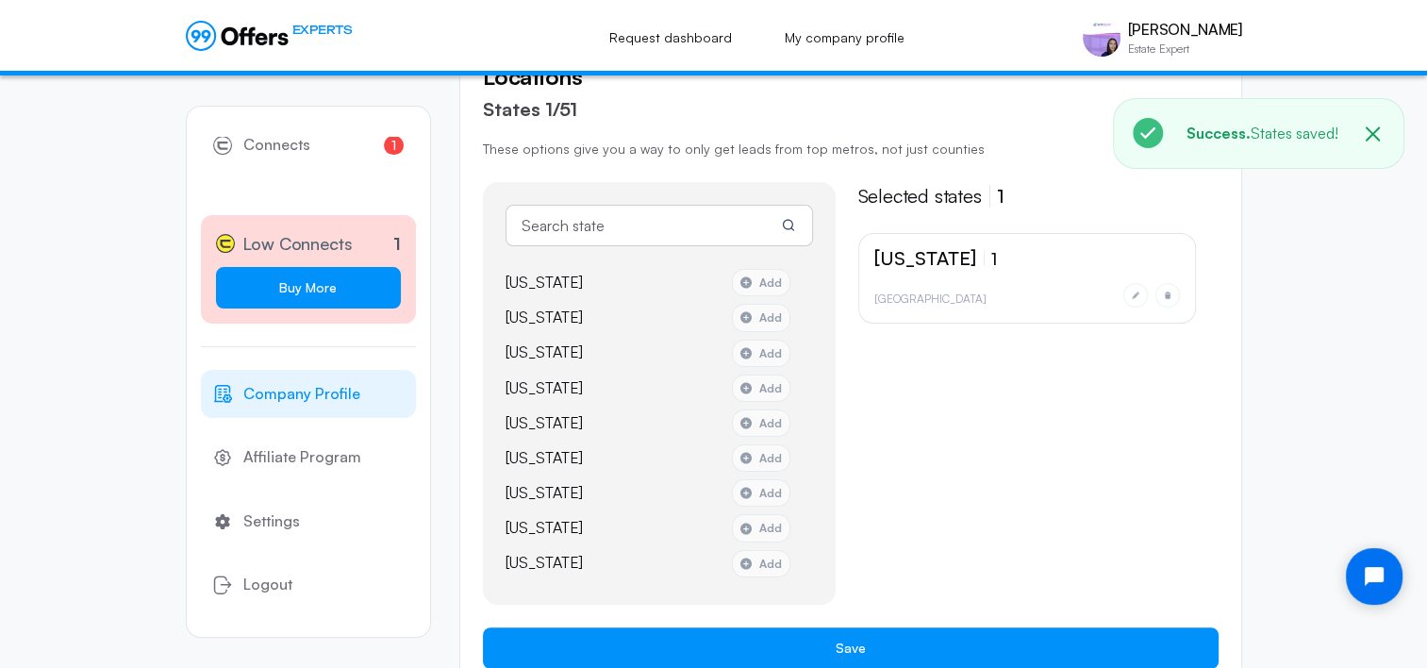
drag, startPoint x: 898, startPoint y: 652, endPoint x: 312, endPoint y: 290, distance: 688.6
click at [312, 290] on link "Buy More" at bounding box center [308, 287] width 185 height 41
